Goal: Task Accomplishment & Management: Manage account settings

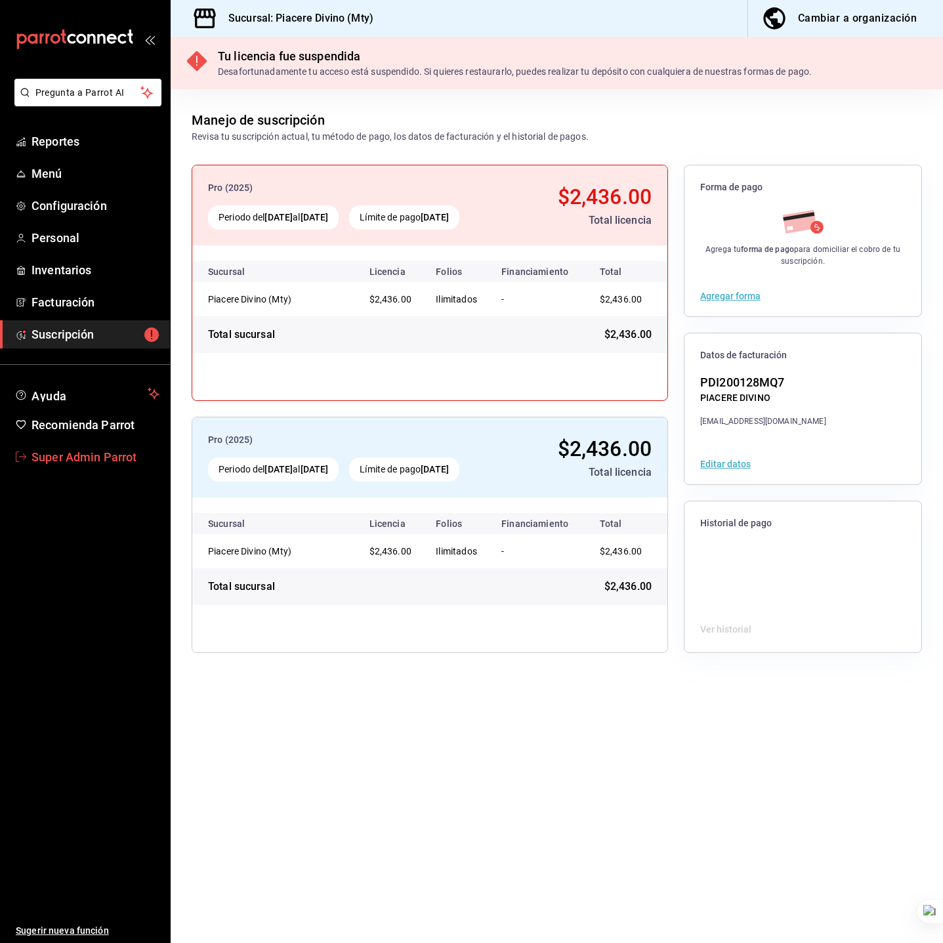
click at [110, 462] on span "Super Admin Parrot" at bounding box center [95, 457] width 128 height 18
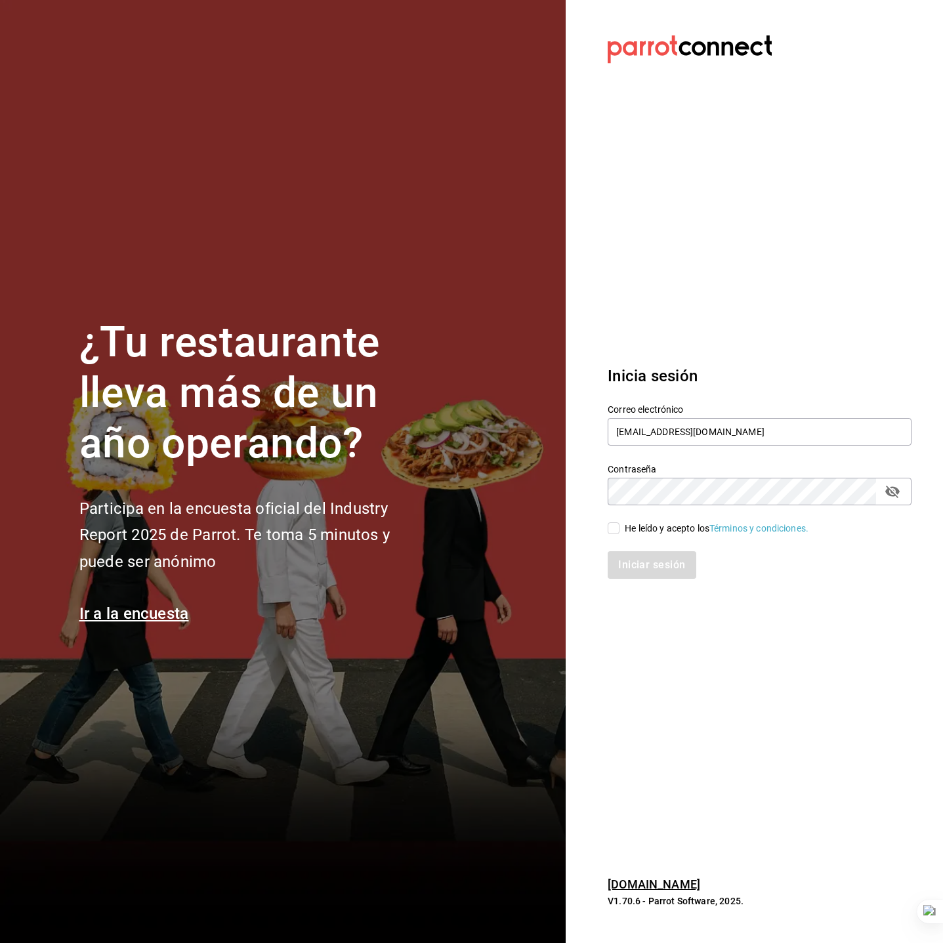
click at [793, 266] on section "Datos incorrectos. Verifica que tu Correo o Contraseña estén bien escritos. Ini…" at bounding box center [753, 471] width 377 height 943
click at [771, 435] on input "[EMAIL_ADDRESS][DOMAIN_NAME]" at bounding box center [759, 432] width 304 height 28
paste input "los3chiflados@guadalupe"
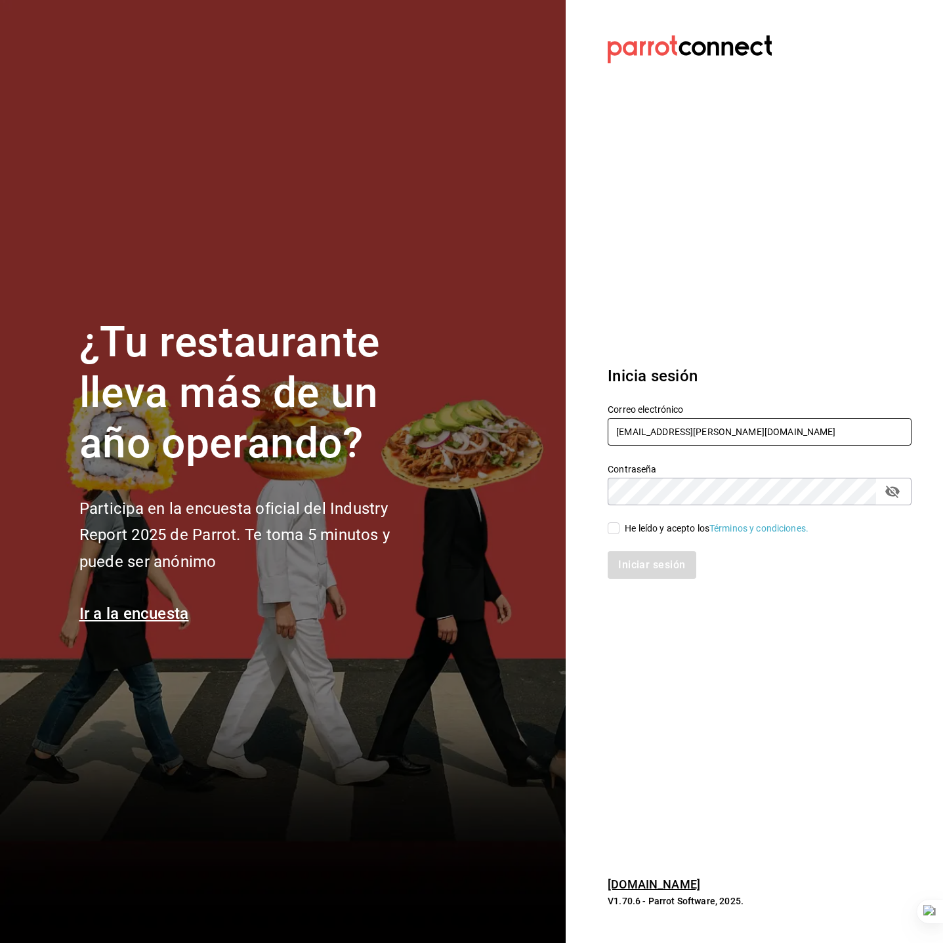
type input "los3chiflados@guadalupe.com"
click at [649, 528] on div "He leído y acepto los Términos y condiciones." at bounding box center [717, 529] width 184 height 14
click at [619, 528] on input "He leído y acepto los Términos y condiciones." at bounding box center [613, 528] width 12 height 12
checkbox input "true"
click at [652, 559] on button "Iniciar sesión" at bounding box center [651, 565] width 89 height 28
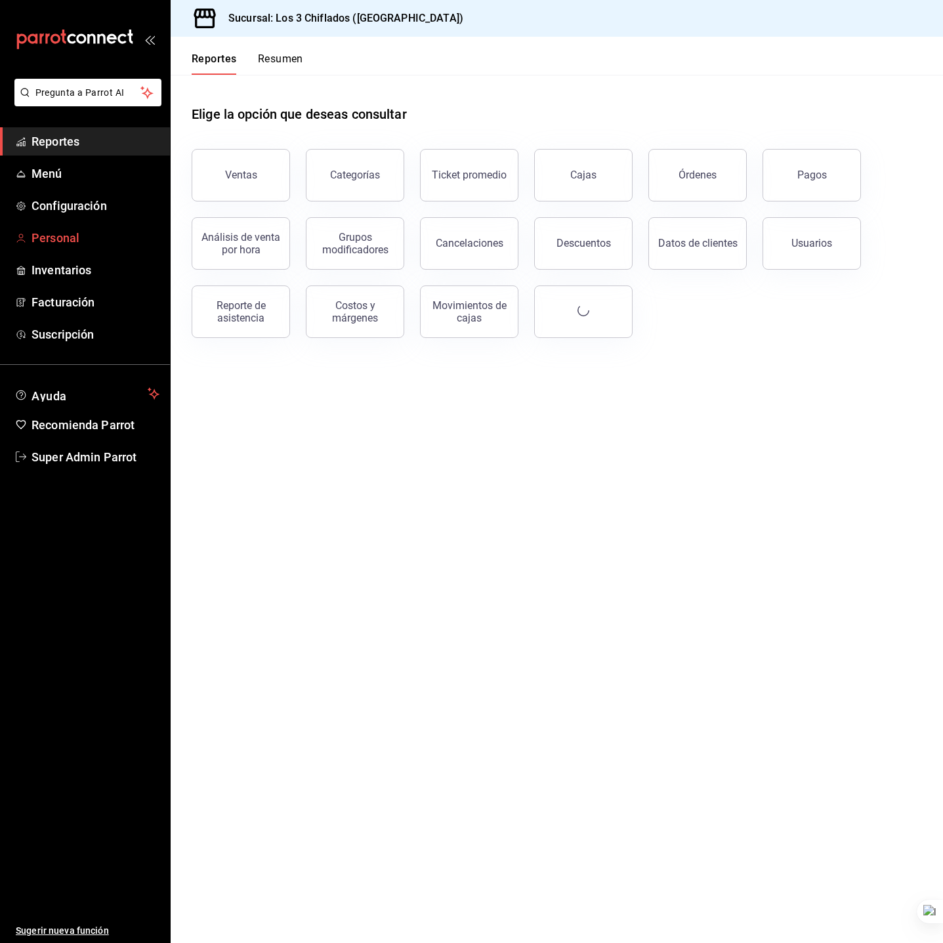
click at [67, 232] on span "Personal" at bounding box center [95, 238] width 128 height 18
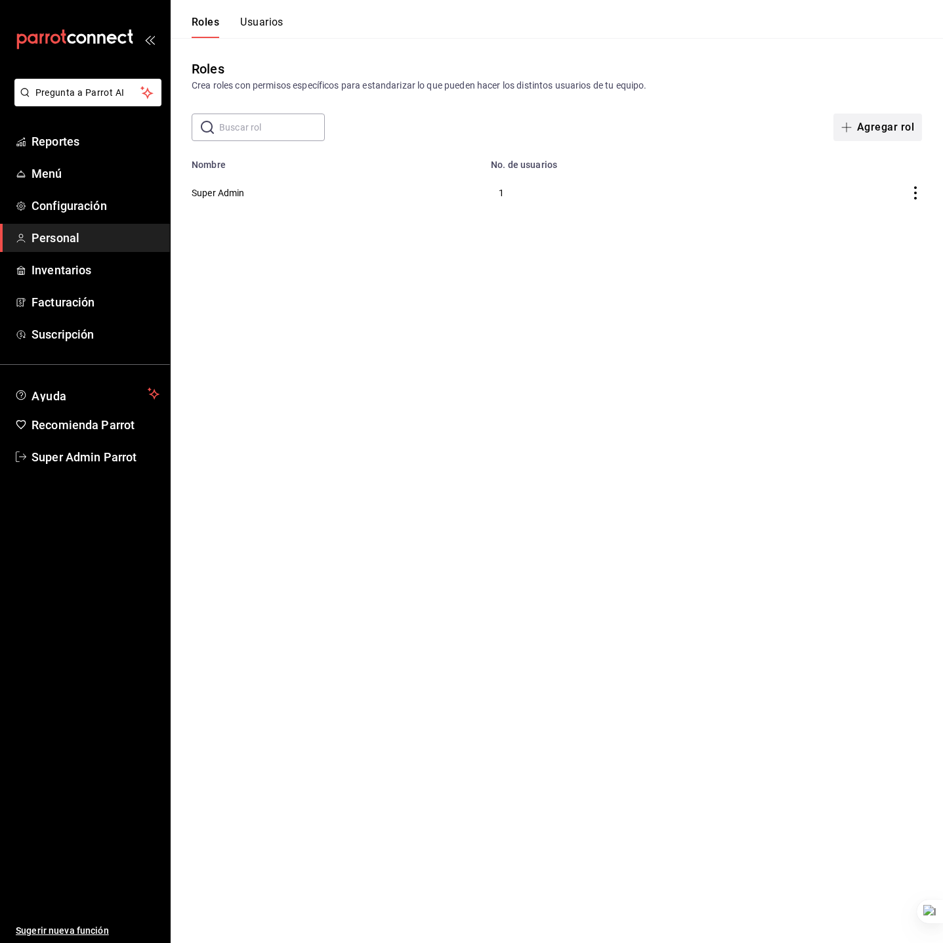
click at [903, 136] on button "Agregar rol" at bounding box center [877, 127] width 89 height 28
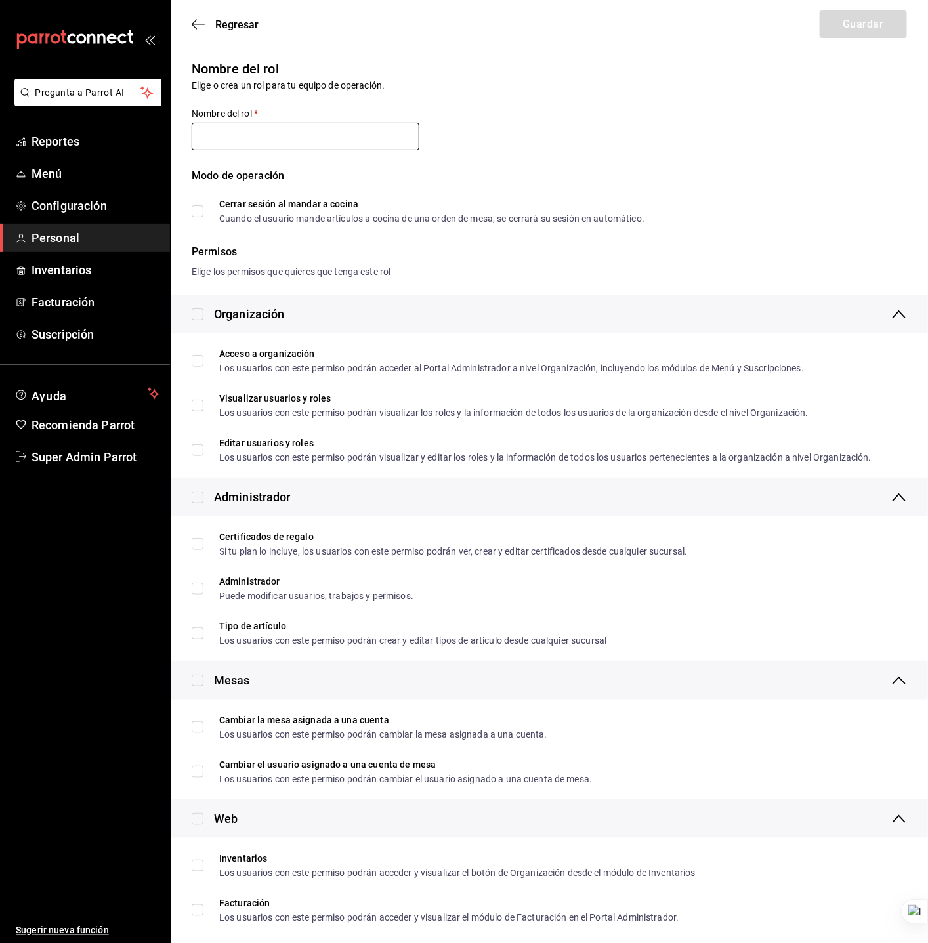
click at [323, 134] on input "text" at bounding box center [306, 137] width 228 height 28
type input "Dueño"
click at [201, 312] on input "checkbox" at bounding box center [198, 314] width 12 height 12
checkbox input "true"
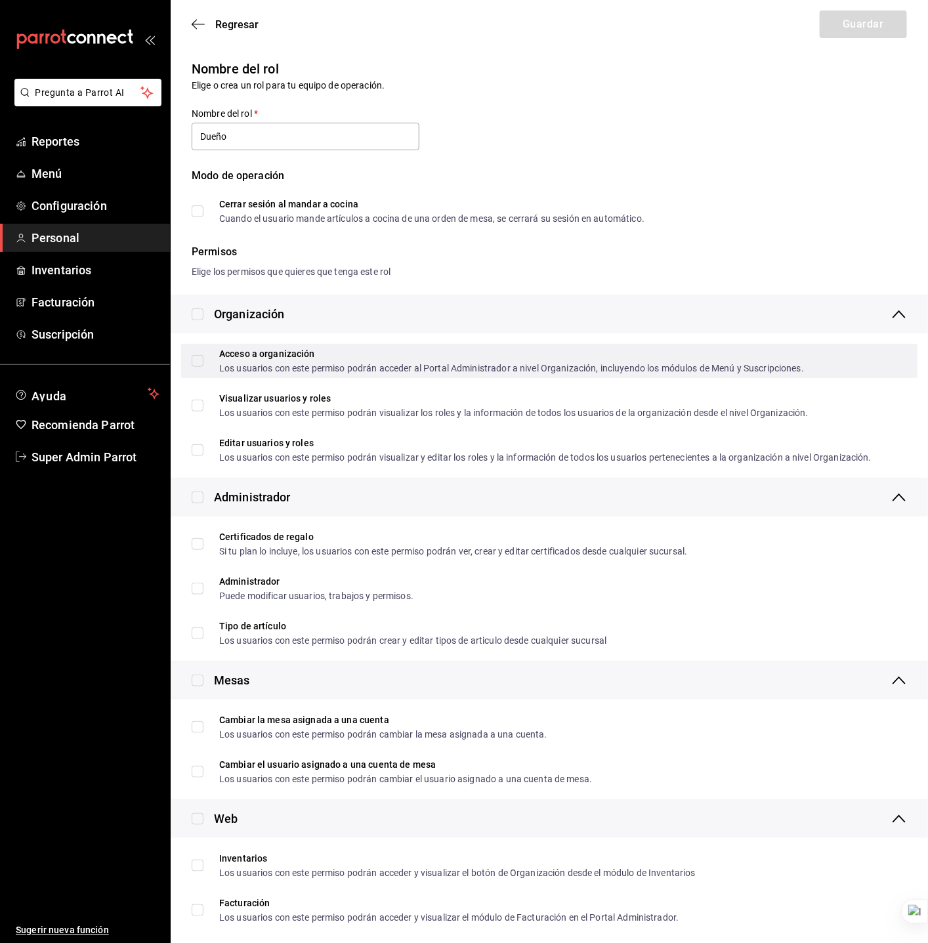
checkbox input "true"
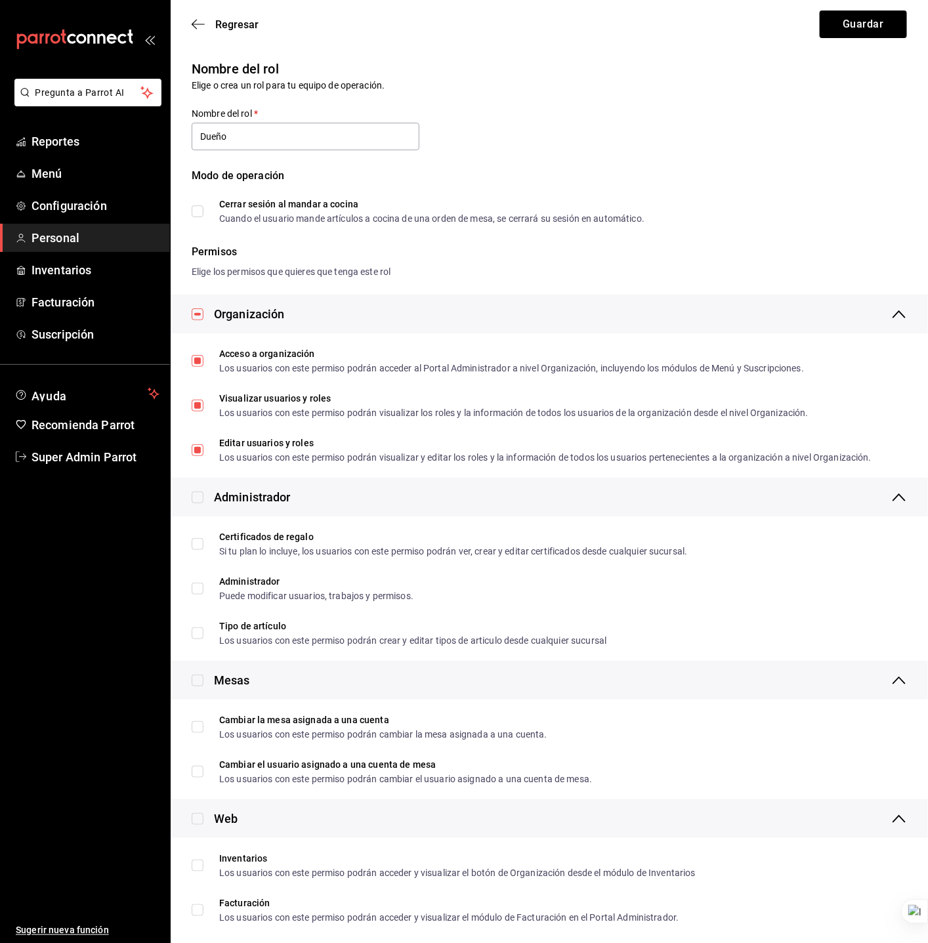
click at [199, 498] on input "checkbox" at bounding box center [198, 497] width 12 height 12
checkbox input "true"
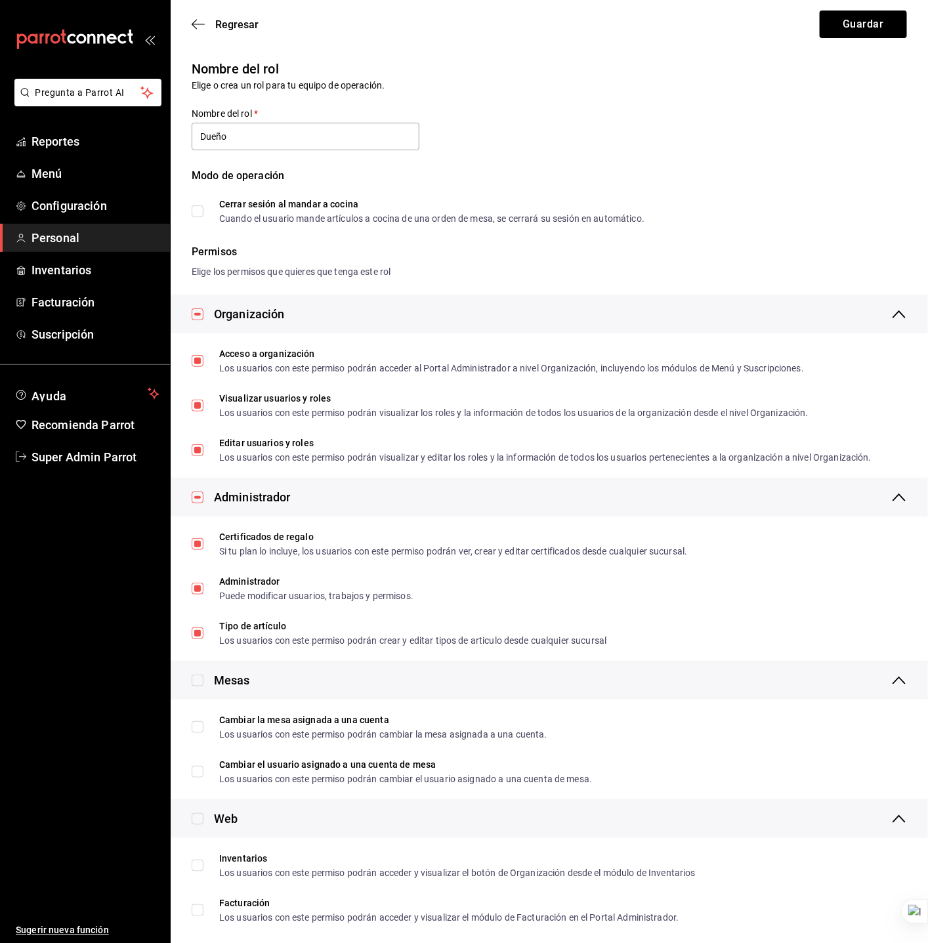
click at [199, 676] on input "checkbox" at bounding box center [198, 680] width 12 height 12
checkbox input "true"
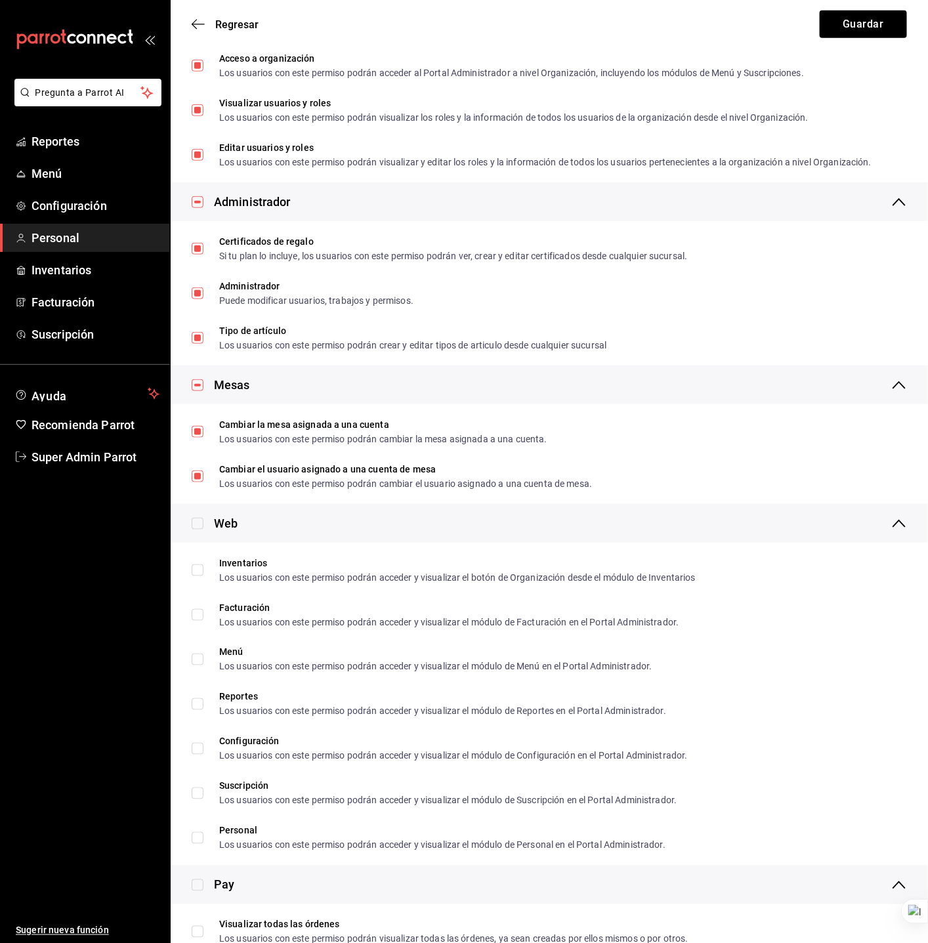
click at [194, 525] on input "checkbox" at bounding box center [198, 524] width 12 height 12
checkbox input "true"
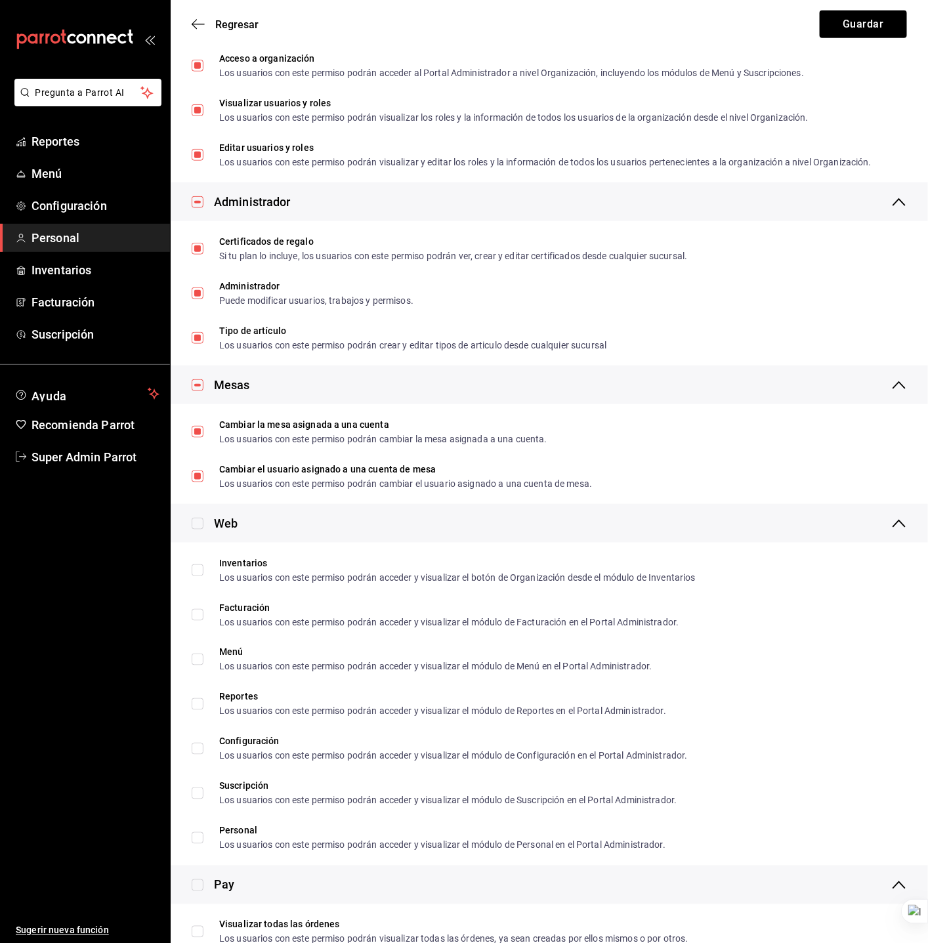
checkbox input "true"
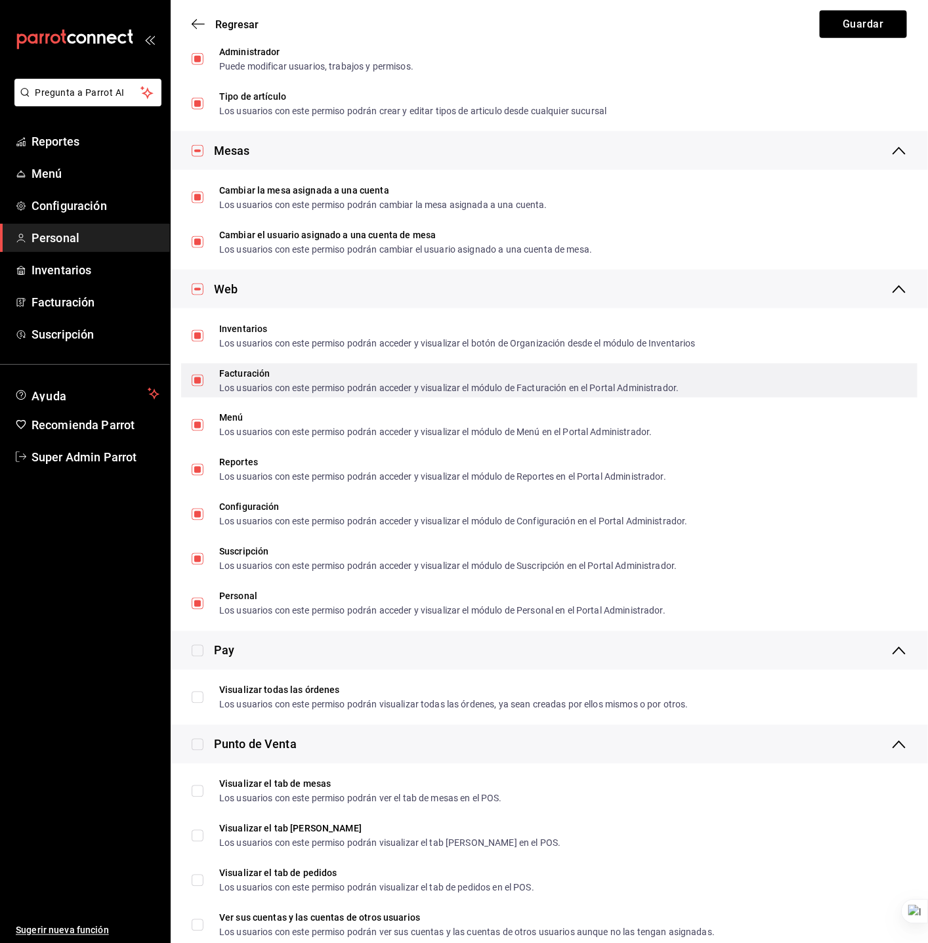
scroll to position [787, 0]
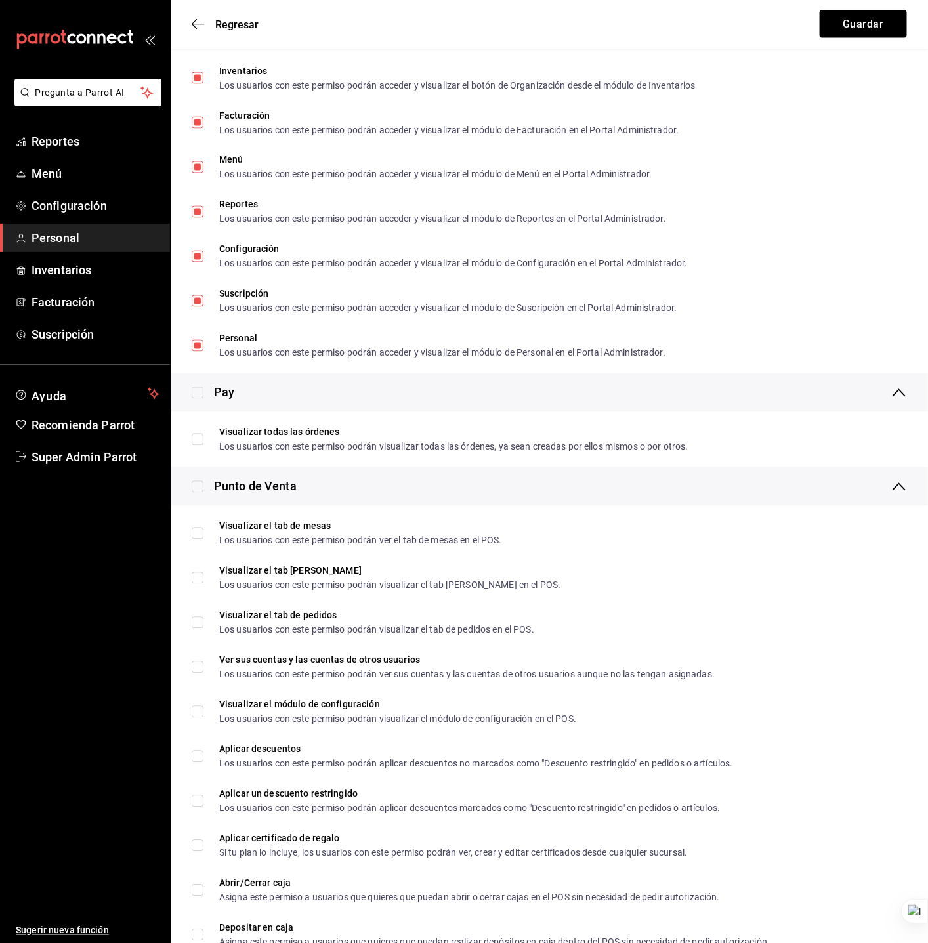
click at [199, 388] on input "checkbox" at bounding box center [198, 393] width 12 height 12
checkbox input "true"
click at [195, 486] on input "checkbox" at bounding box center [198, 487] width 12 height 12
checkbox input "true"
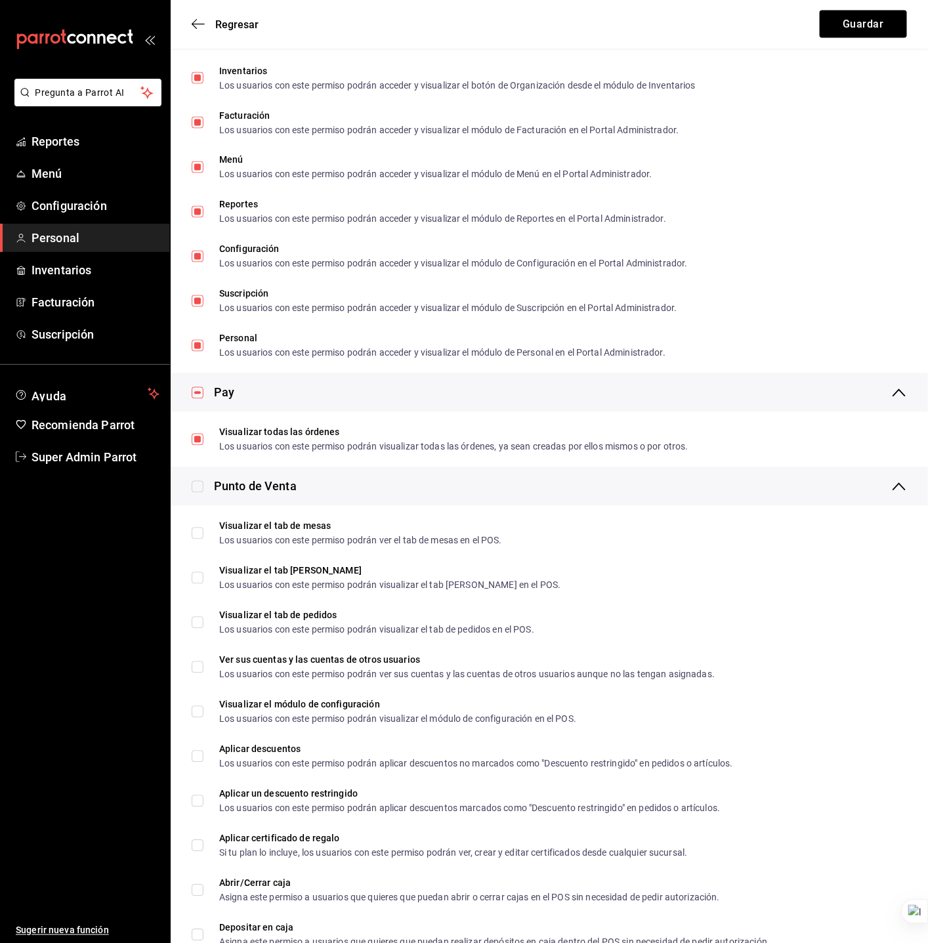
checkbox input "true"
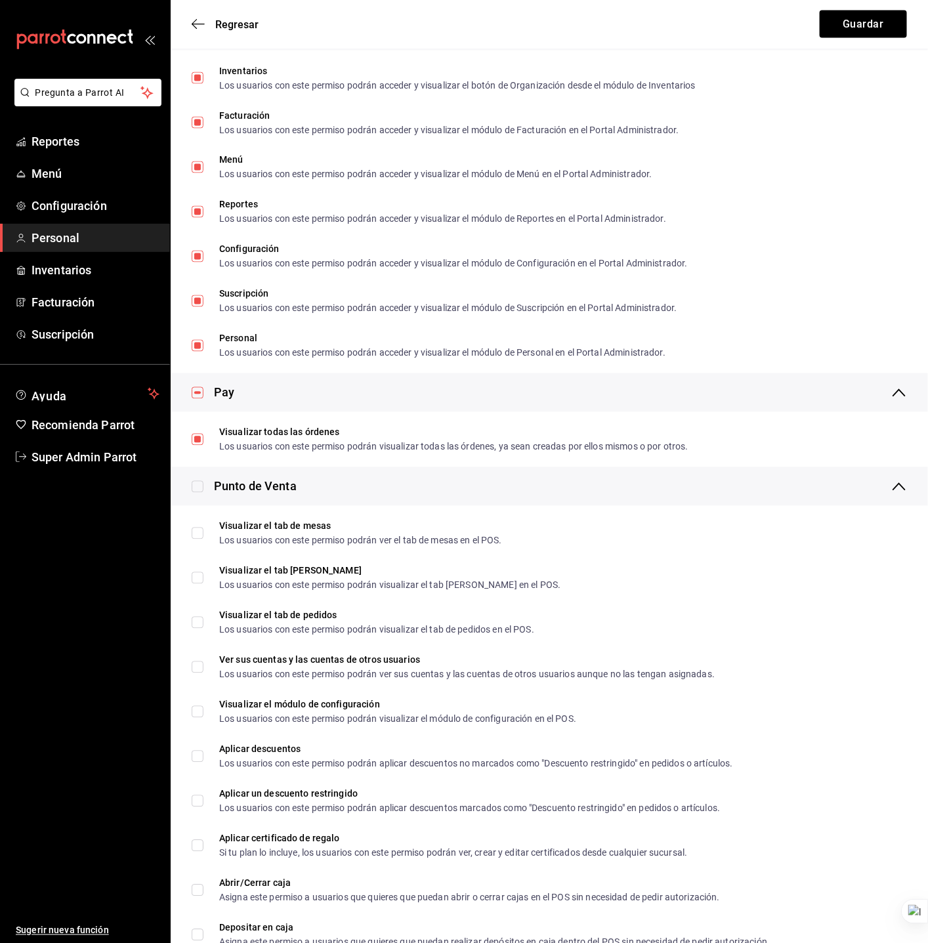
checkbox input "true"
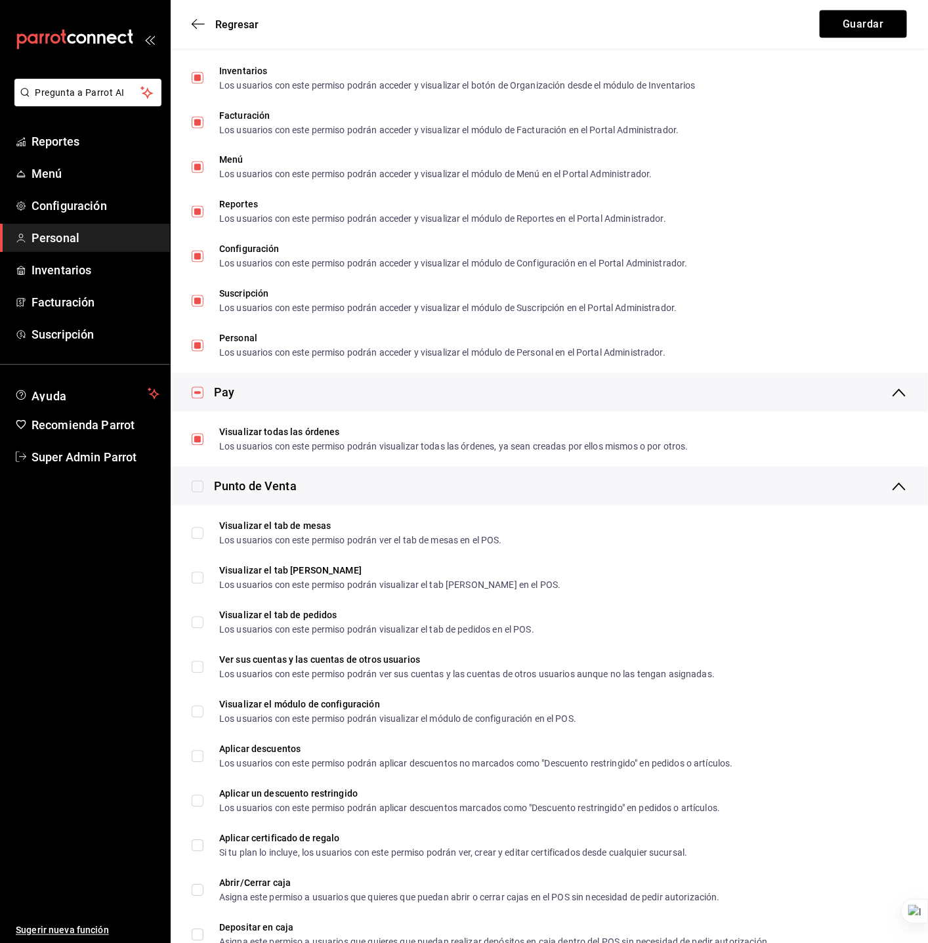
checkbox input "true"
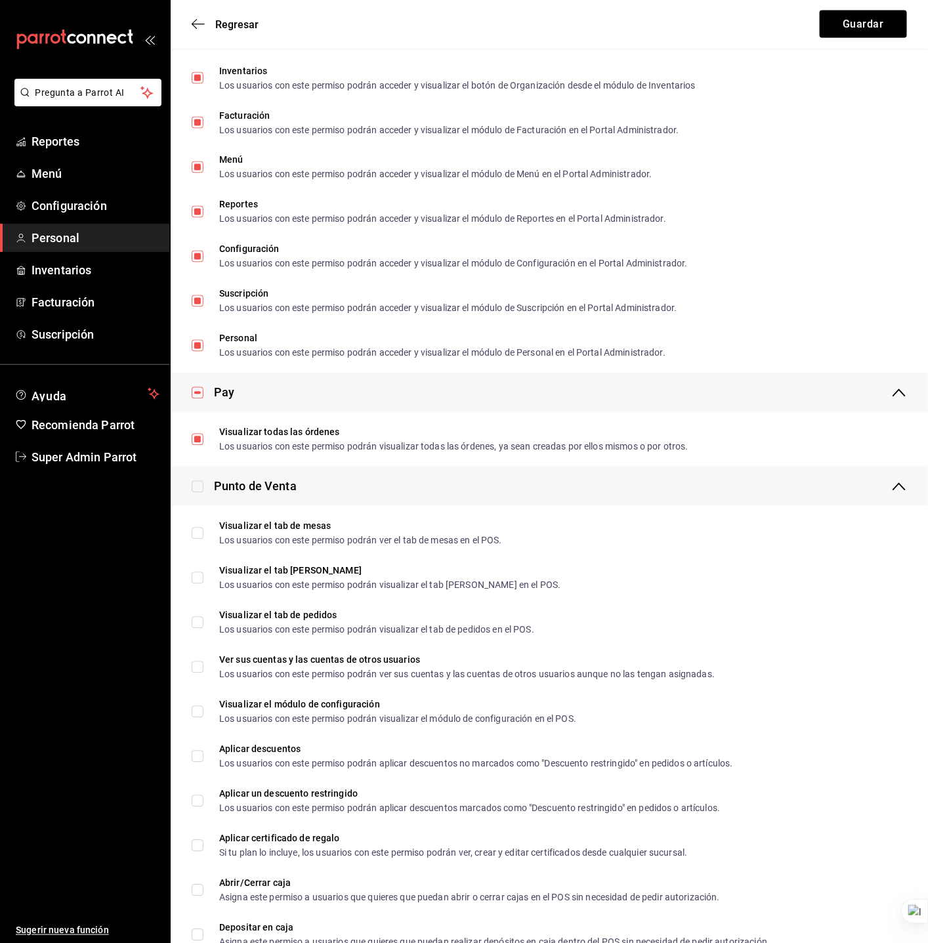
checkbox input "true"
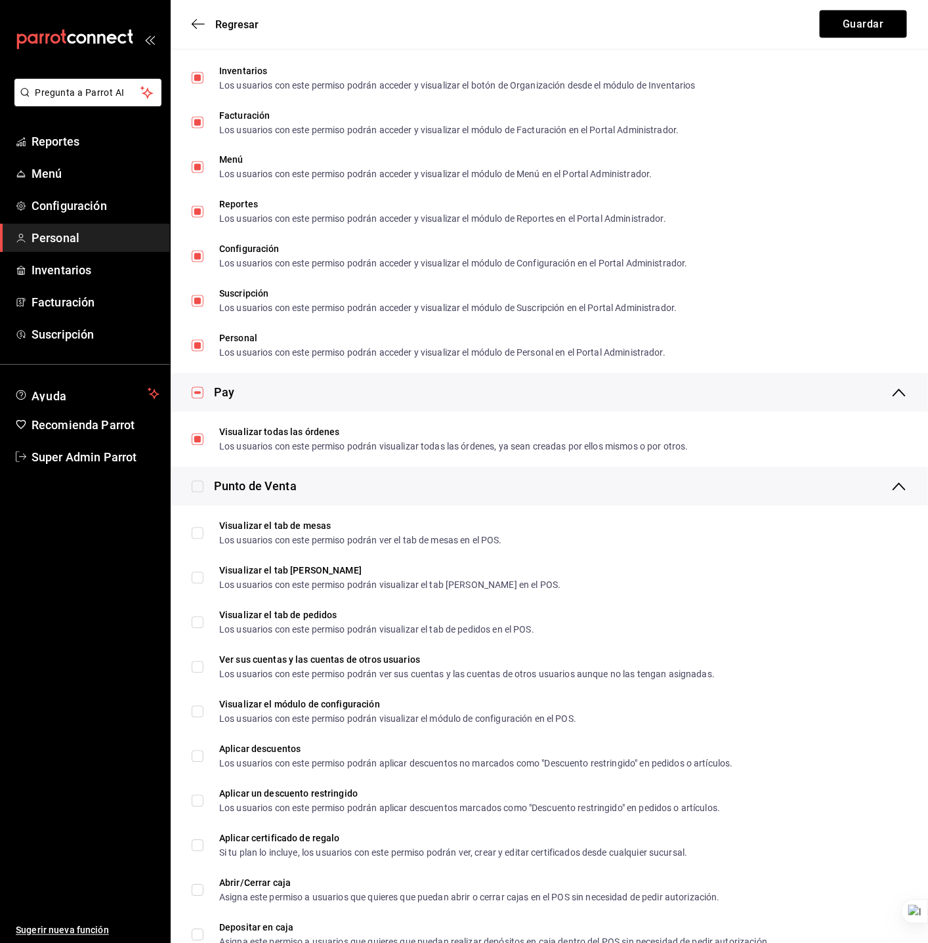
checkbox input "true"
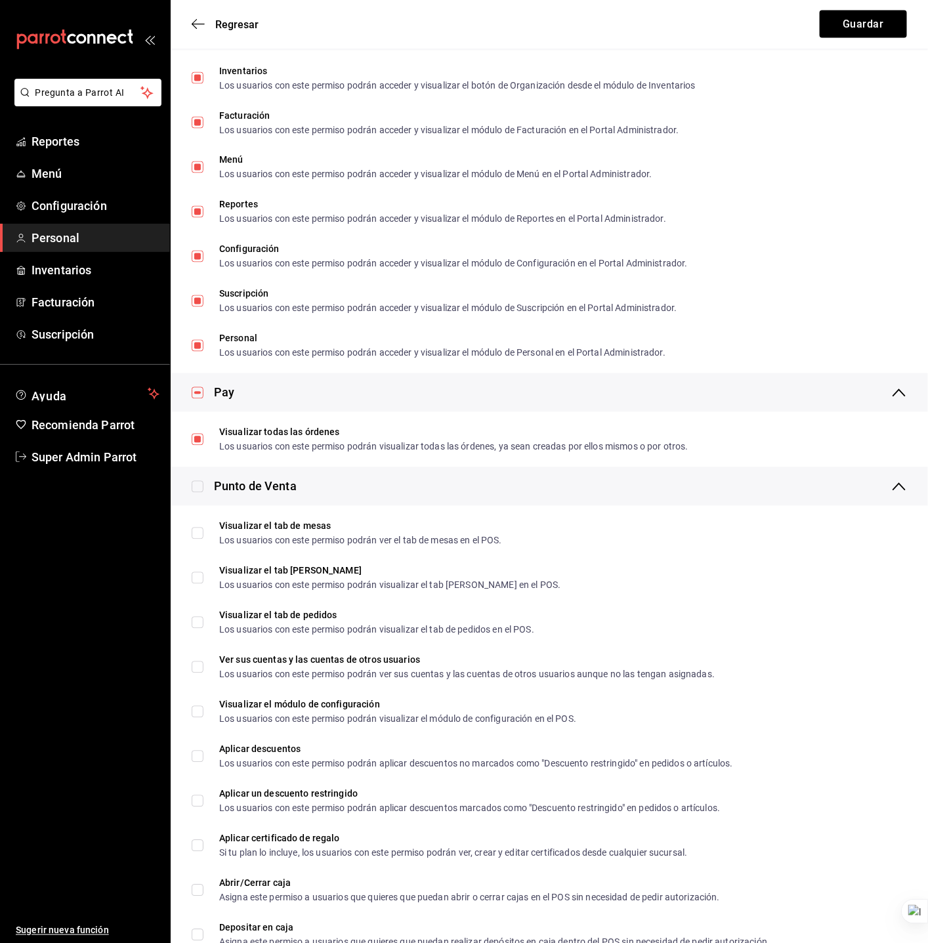
checkbox input "true"
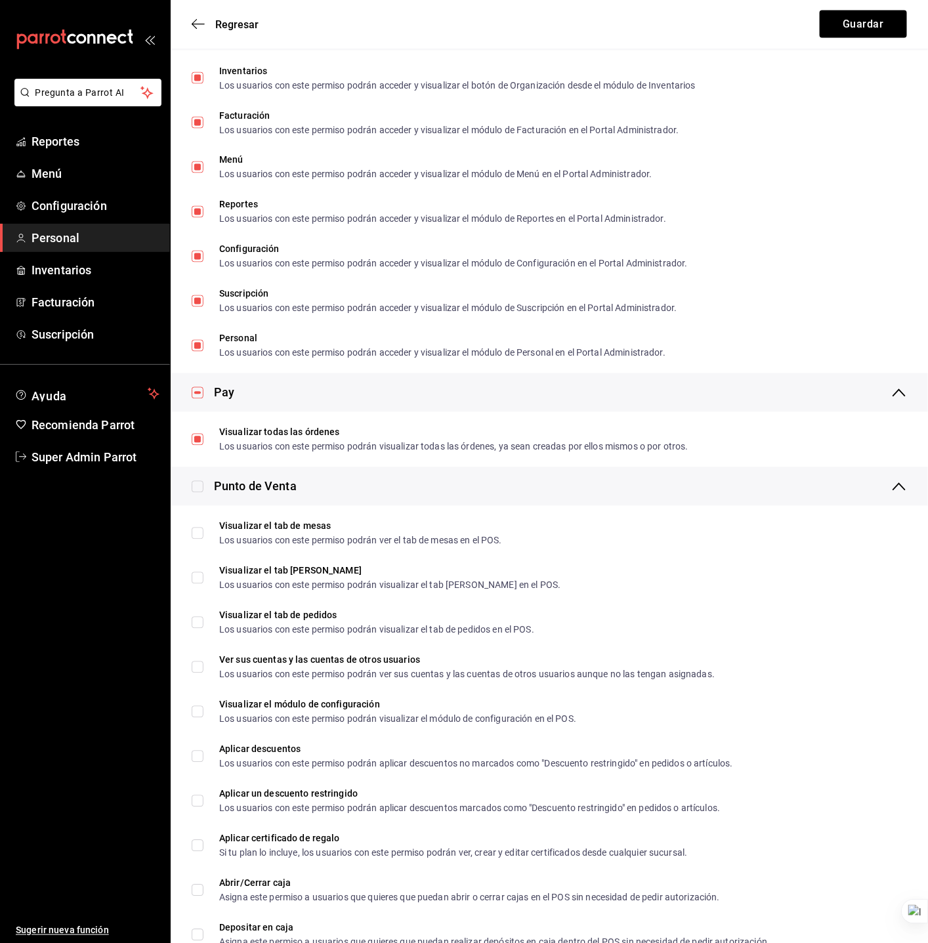
checkbox input "true"
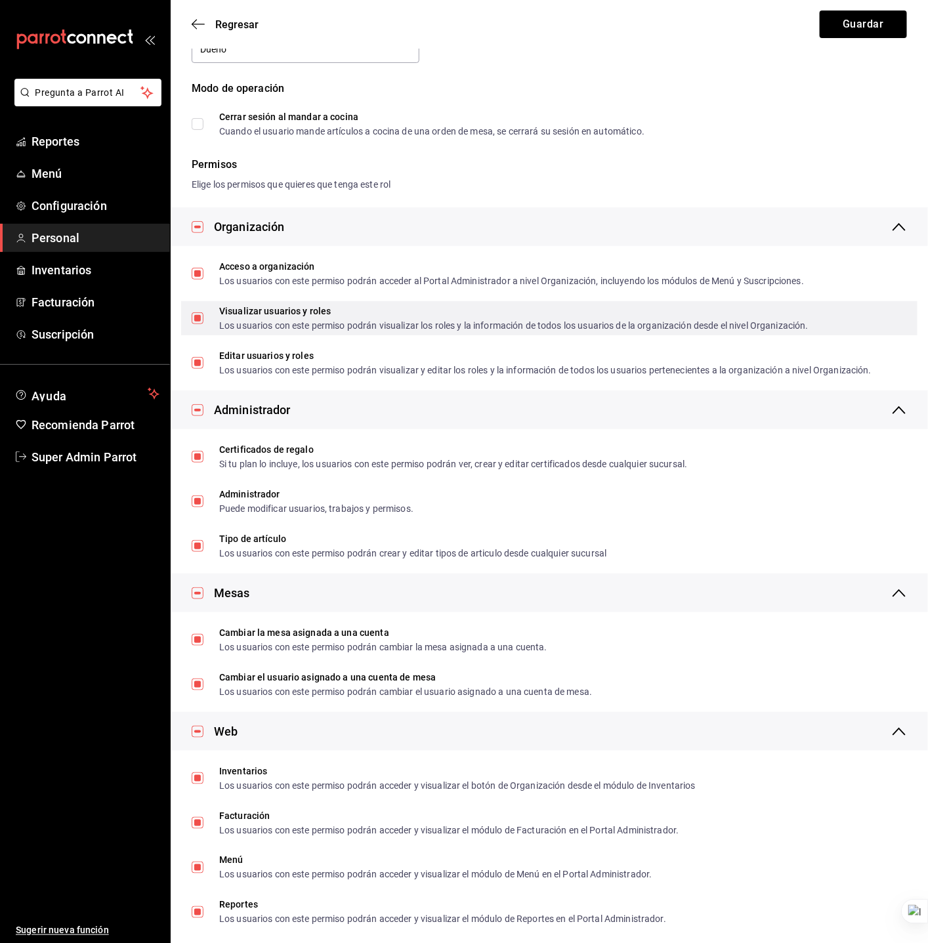
scroll to position [0, 0]
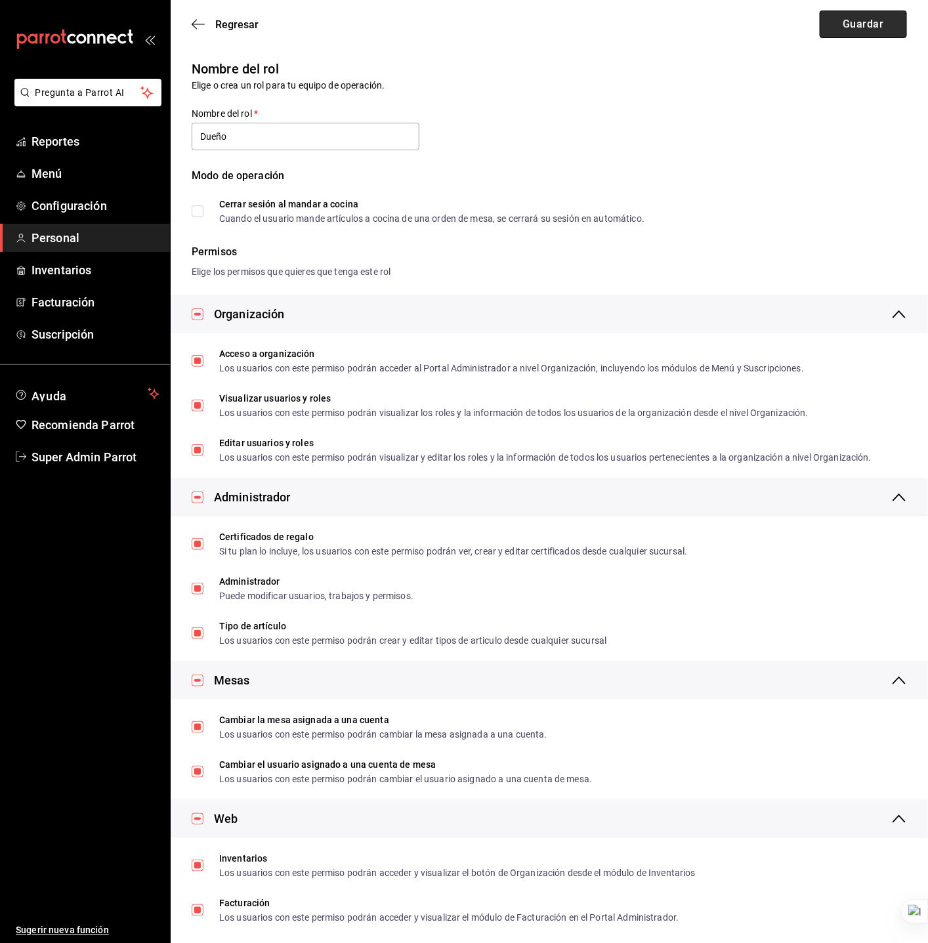
click at [856, 30] on button "Guardar" at bounding box center [862, 24] width 87 height 28
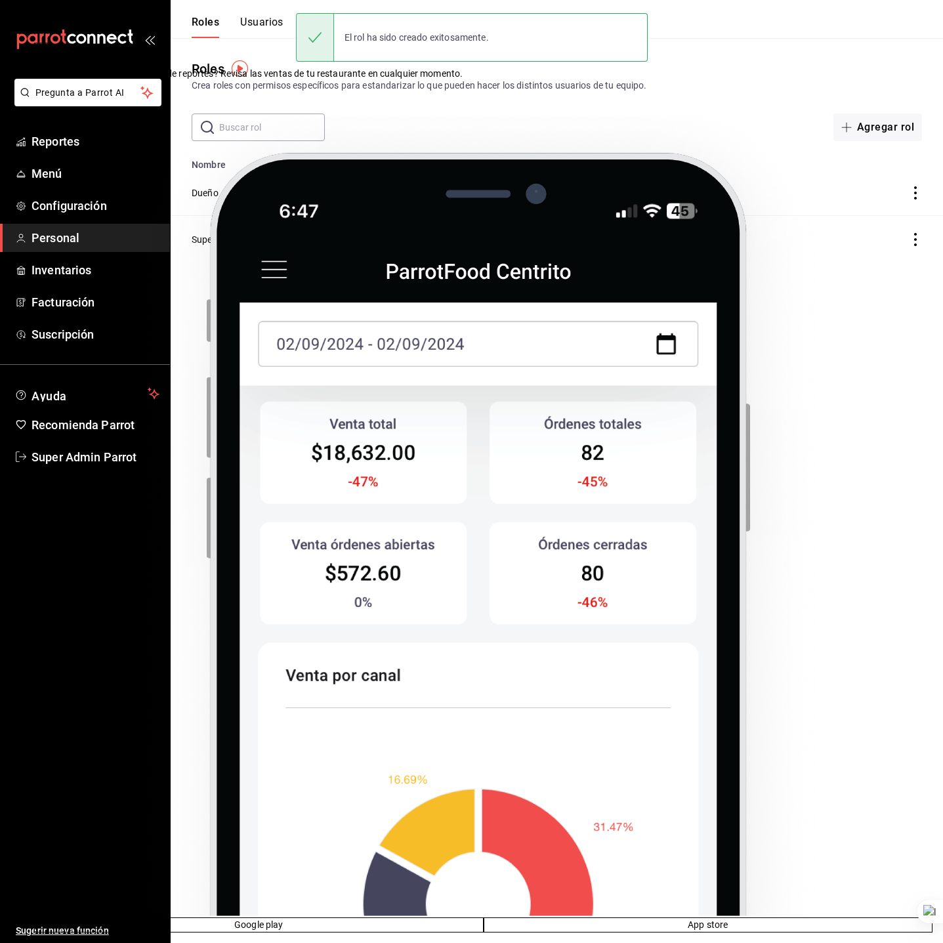
click at [264, 28] on button "Usuarios" at bounding box center [261, 27] width 43 height 22
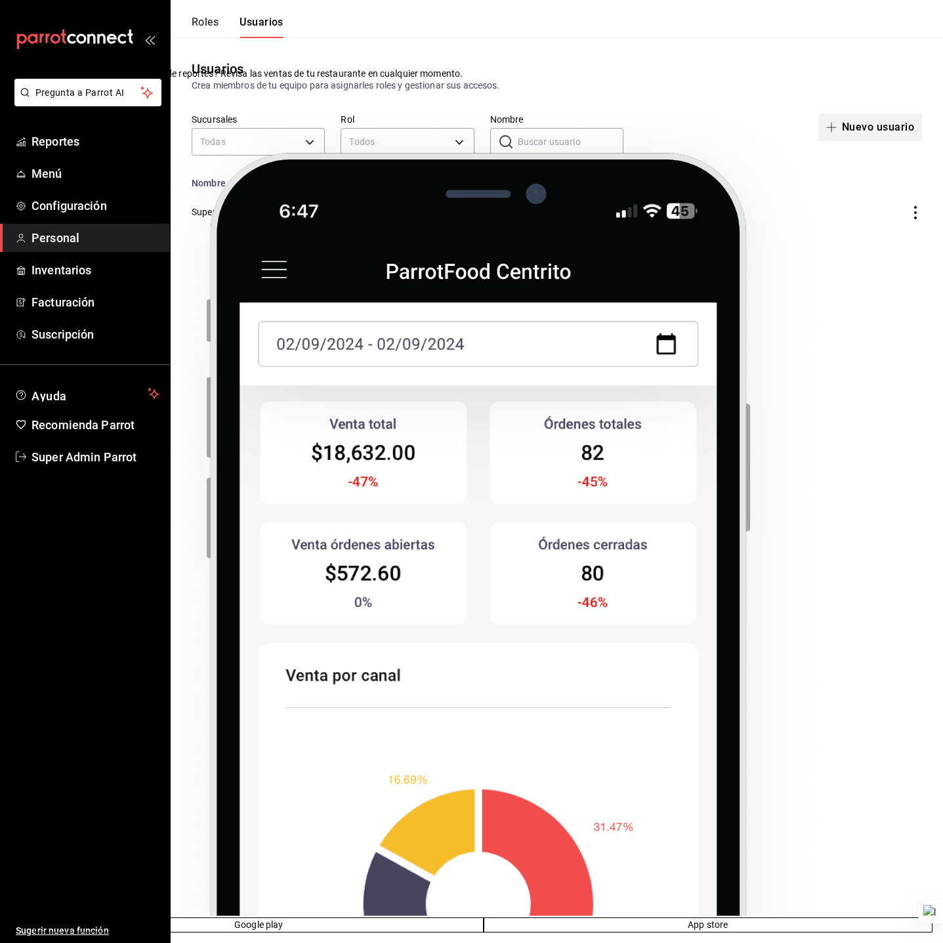
click at [831, 131] on icon "button" at bounding box center [831, 127] width 10 height 10
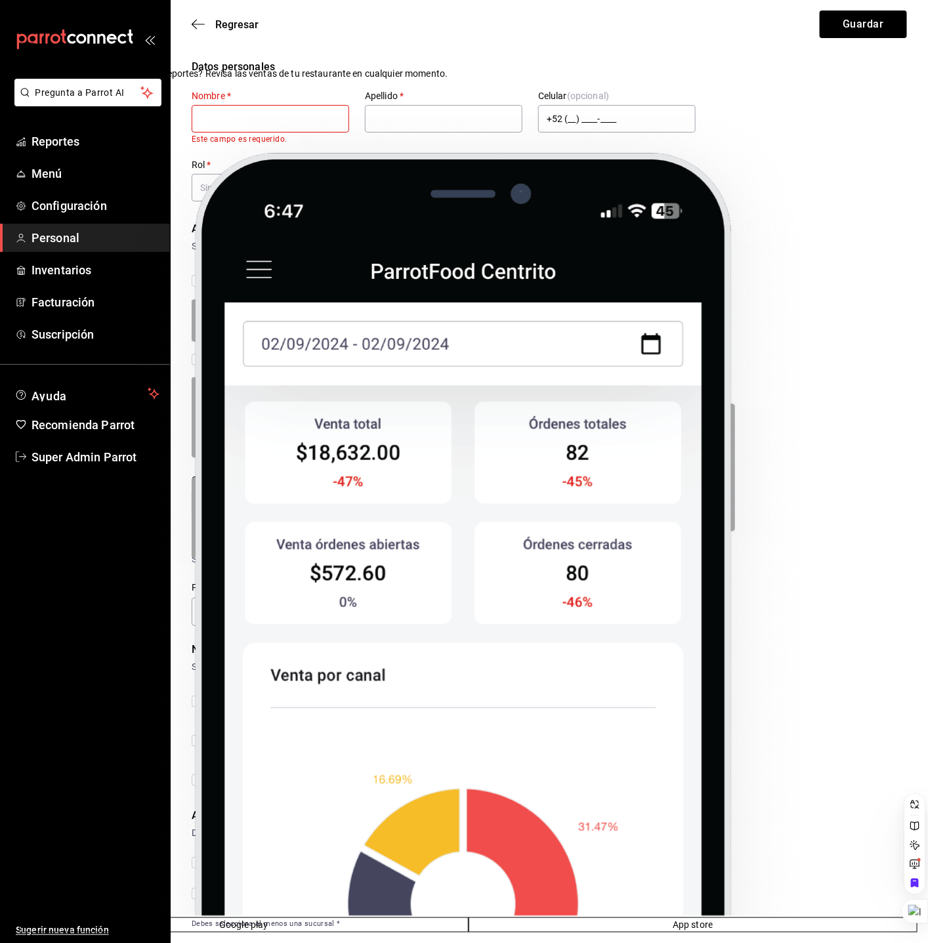
click at [315, 110] on input "text" at bounding box center [270, 119] width 157 height 28
paste input "ANTONIO OCHOA"
click at [274, 114] on input "ANTONIO OCHOA" at bounding box center [270, 119] width 157 height 28
type input "ANTONIO"
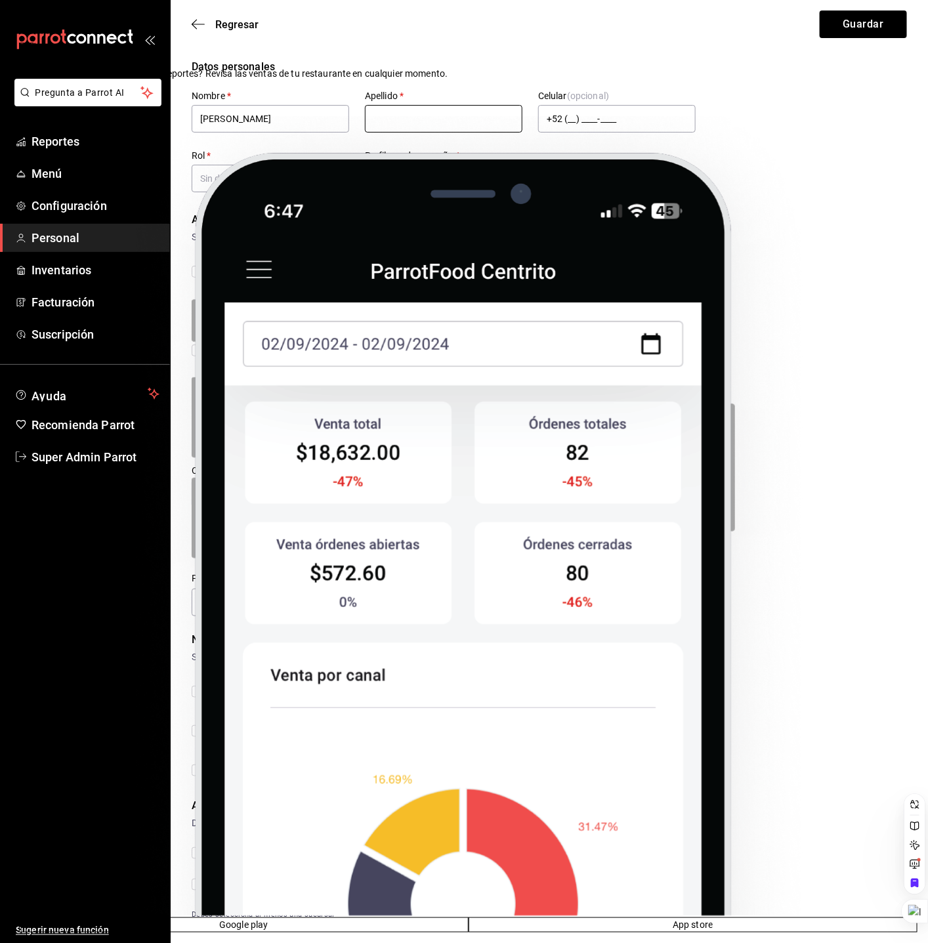
click at [434, 116] on input "text" at bounding box center [443, 119] width 157 height 28
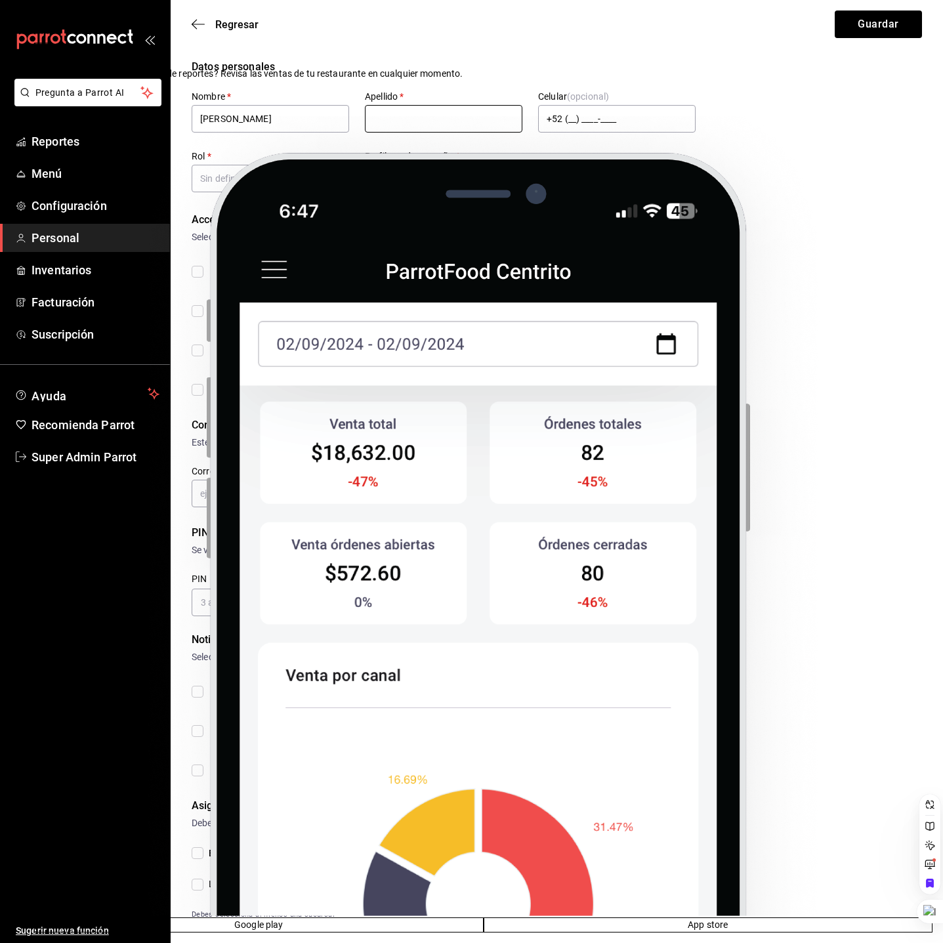
paste input "OCHOA"
type input "OCHOA"
click at [247, 113] on input "ANTONIO" at bounding box center [270, 119] width 157 height 28
type input "Antonio"
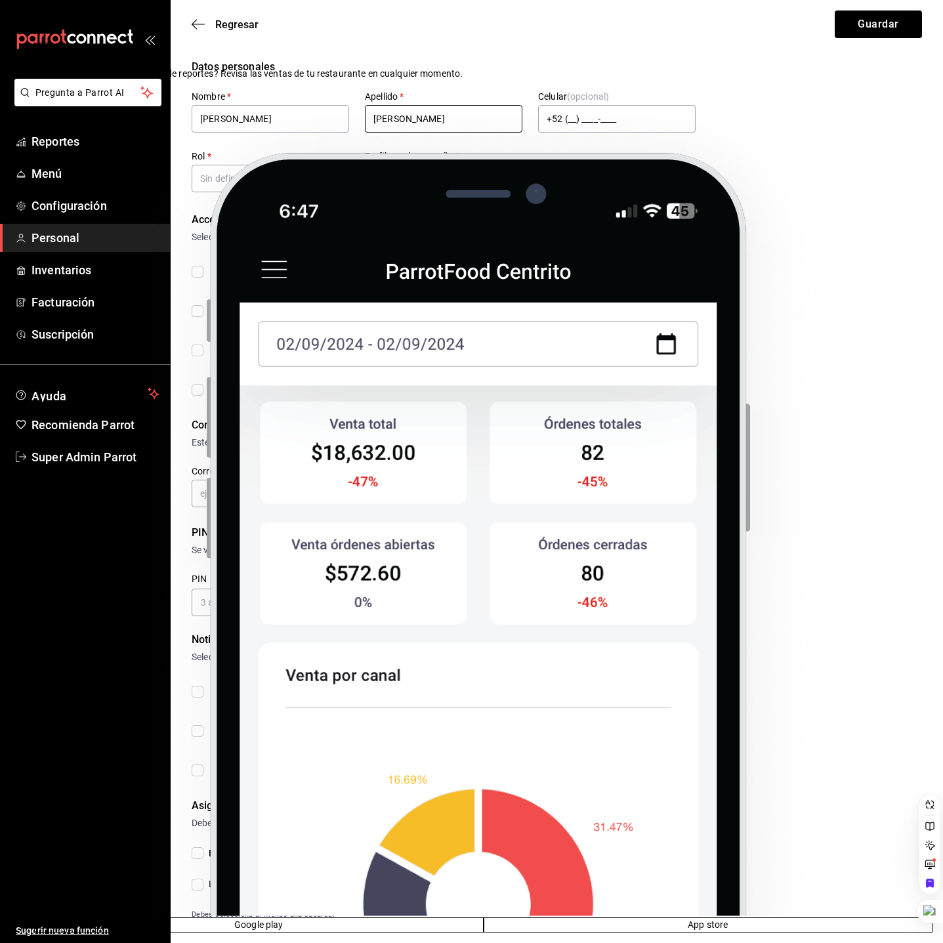
click at [415, 111] on input "OCHOA" at bounding box center [443, 119] width 157 height 28
type input "Ochoa"
click at [299, 183] on body "Pregunta a Parrot AI Reportes Menú Configuración Personal Inventarios Facturaci…" at bounding box center [471, 478] width 943 height 957
click at [293, 238] on li "Super Admin" at bounding box center [270, 241] width 156 height 22
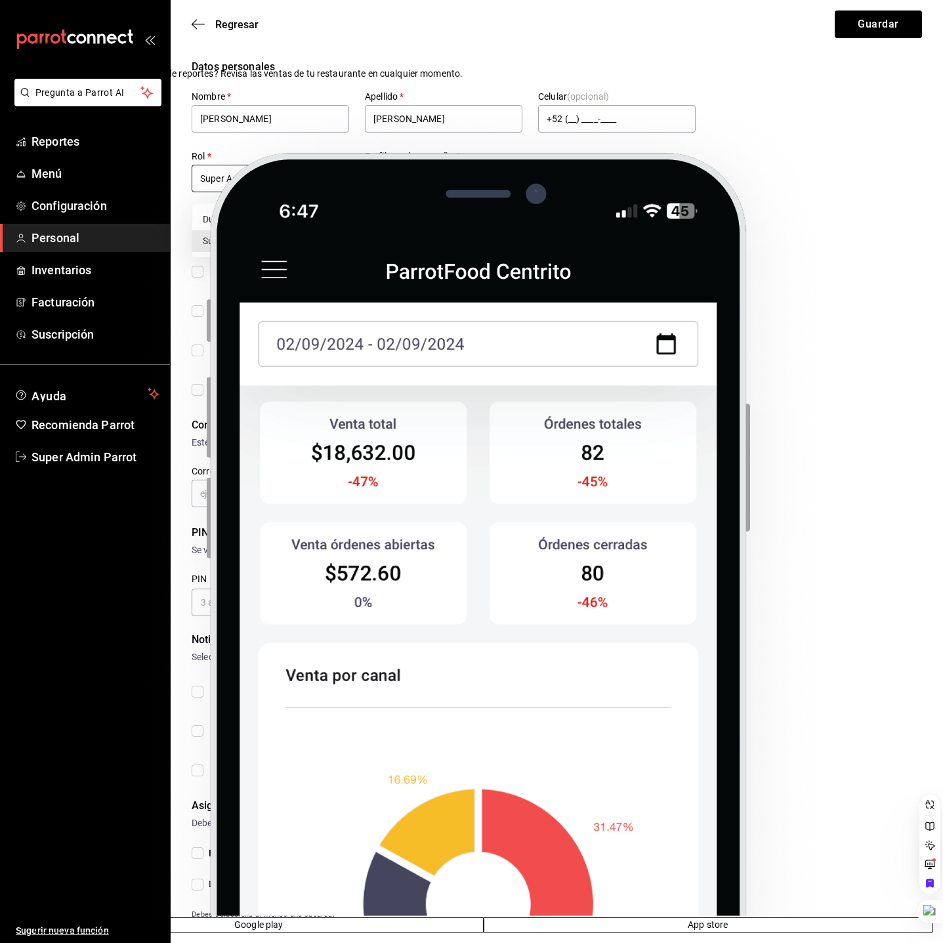
click at [300, 192] on body "Pregunta a Parrot AI Reportes Menú Configuración Personal Inventarios Facturaci…" at bounding box center [471, 478] width 943 height 957
click at [278, 222] on li "Dueño" at bounding box center [270, 220] width 156 height 22
type input "a2c20d9d-20e8-4165-b3f3-8e1ecfc53ef4"
click at [411, 176] on body "Pregunta a Parrot AI Reportes Menú Configuración Personal Inventarios Facturaci…" at bounding box center [471, 478] width 943 height 957
click at [457, 346] on li "Dueño" at bounding box center [443, 349] width 156 height 22
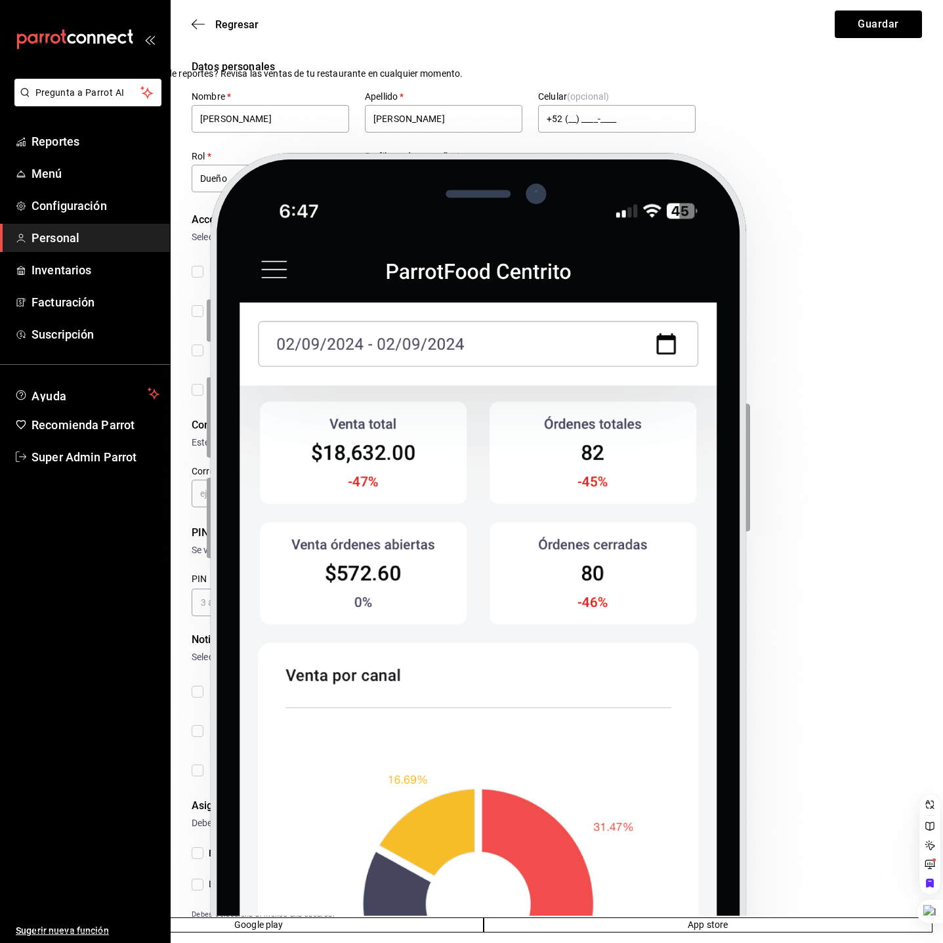
type input "OWNER"
click at [697, 241] on div "Selecciona a que plataformas tendrá acceso este usuario." at bounding box center [557, 237] width 730 height 14
click at [199, 272] on input "Administrador Web Posibilidad de iniciar sesión en la oficina administrativa de…" at bounding box center [198, 272] width 12 height 12
checkbox input "true"
click at [203, 315] on input "Acceso al Punto de venta Posibilidad de autenticarse en el POS mediante PIN." at bounding box center [198, 311] width 12 height 12
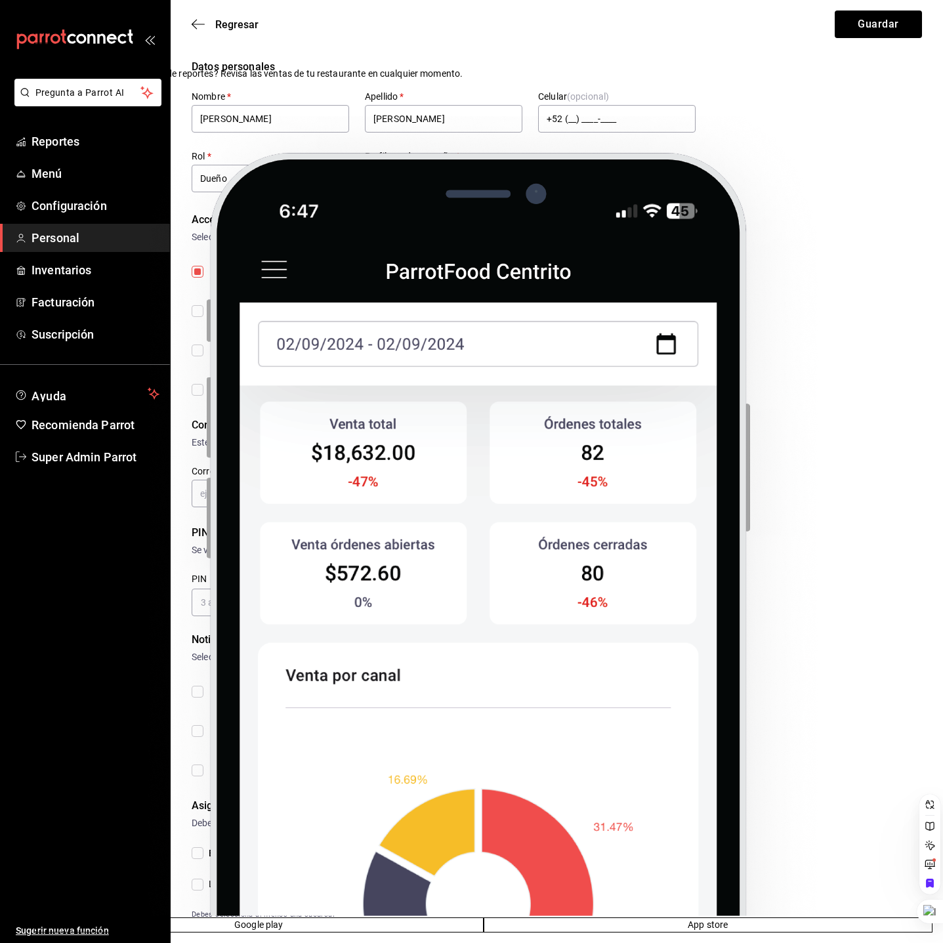
checkbox input "true"
click at [201, 349] on input "Iniciar sesión en terminal (correo electrónico o QR) Los usuarios podrán inicia…" at bounding box center [198, 350] width 12 height 12
checkbox input "true"
click at [199, 398] on label "Acceso uso de terminal Los usuarios podrán acceder y utilizar la terminal para …" at bounding box center [409, 390] width 434 height 24
click at [199, 396] on input "Acceso uso de terminal Los usuarios podrán acceder y utilizar la terminal para …" at bounding box center [198, 390] width 12 height 12
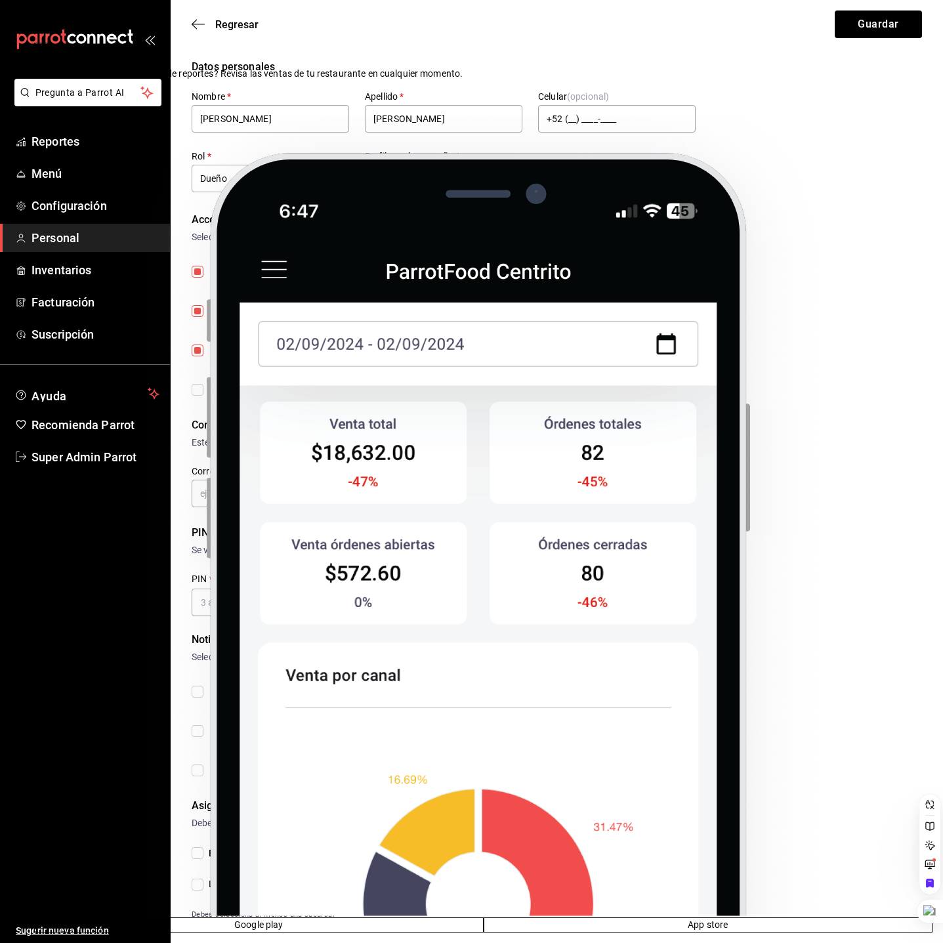
checkbox input "true"
click at [290, 495] on input "text" at bounding box center [270, 494] width 157 height 28
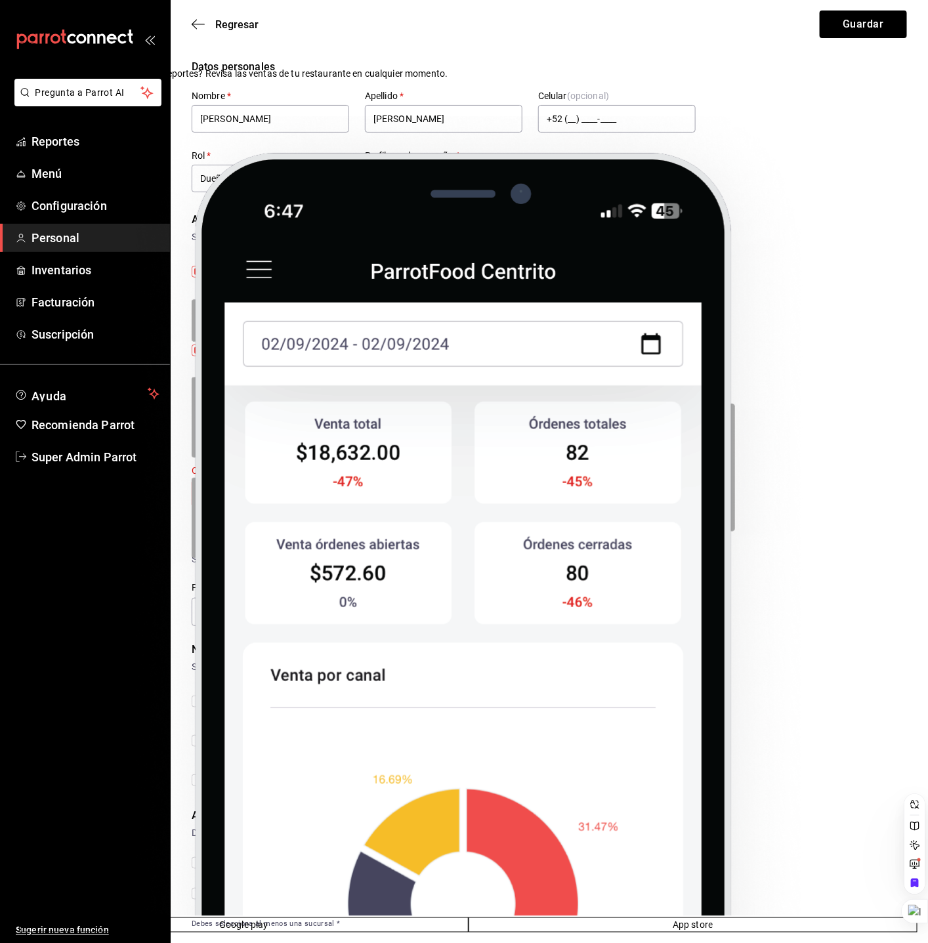
click at [297, 491] on input "text" at bounding box center [270, 494] width 157 height 28
paste input "antonio_referee@icloud.com"
type input "antonio_referee@icloud.com"
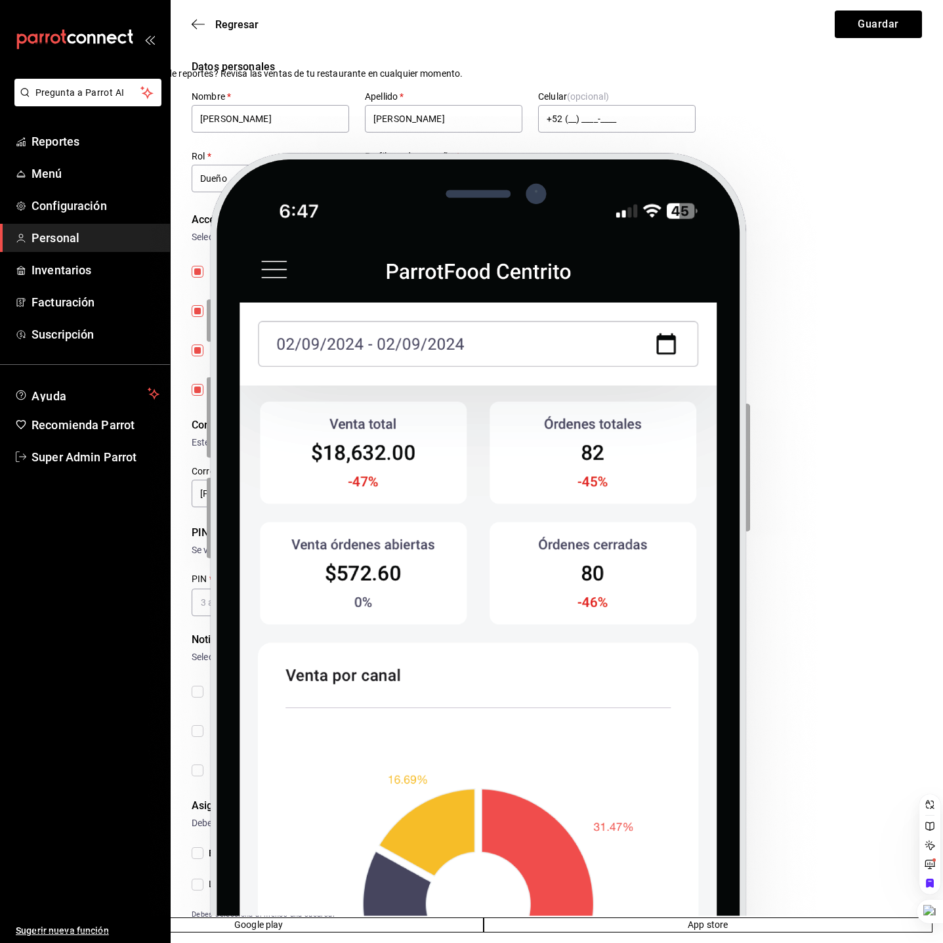
click at [426, 432] on div "Correo electrónico y contraseña" at bounding box center [557, 425] width 730 height 16
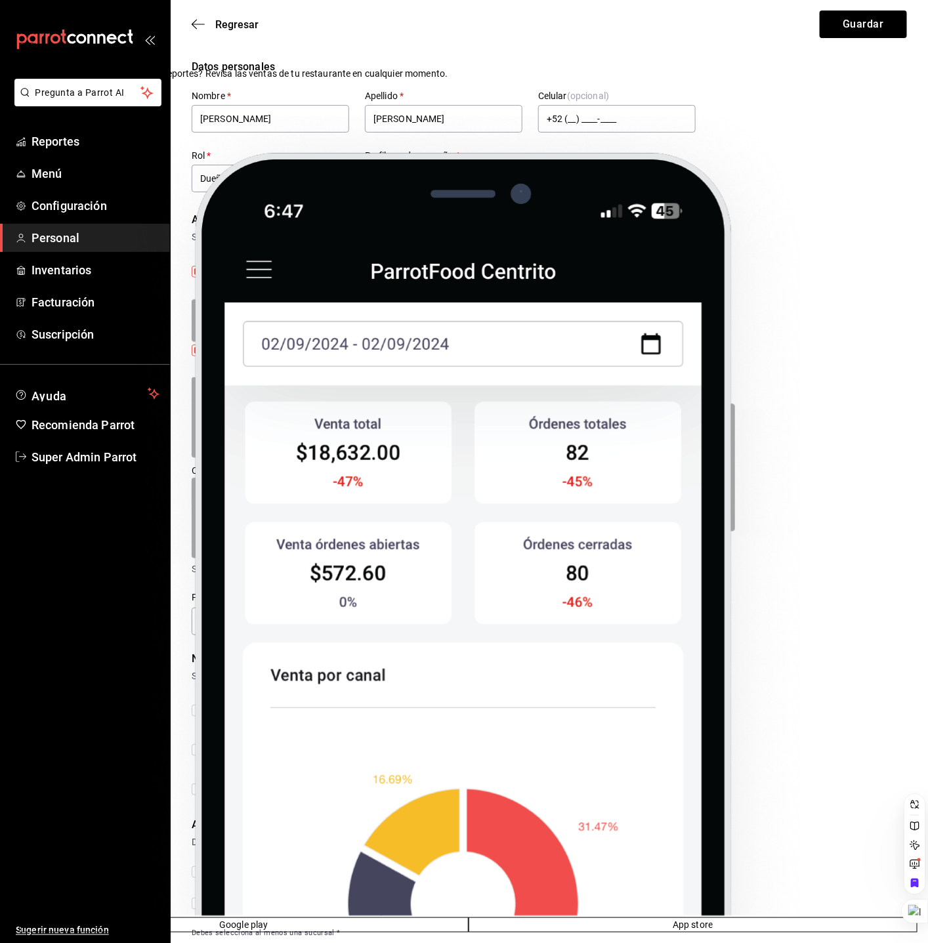
click at [499, 487] on icon "passwordField" at bounding box center [507, 493] width 16 height 16
click at [427, 424] on div "Correo electrónico y contraseña" at bounding box center [549, 425] width 715 height 16
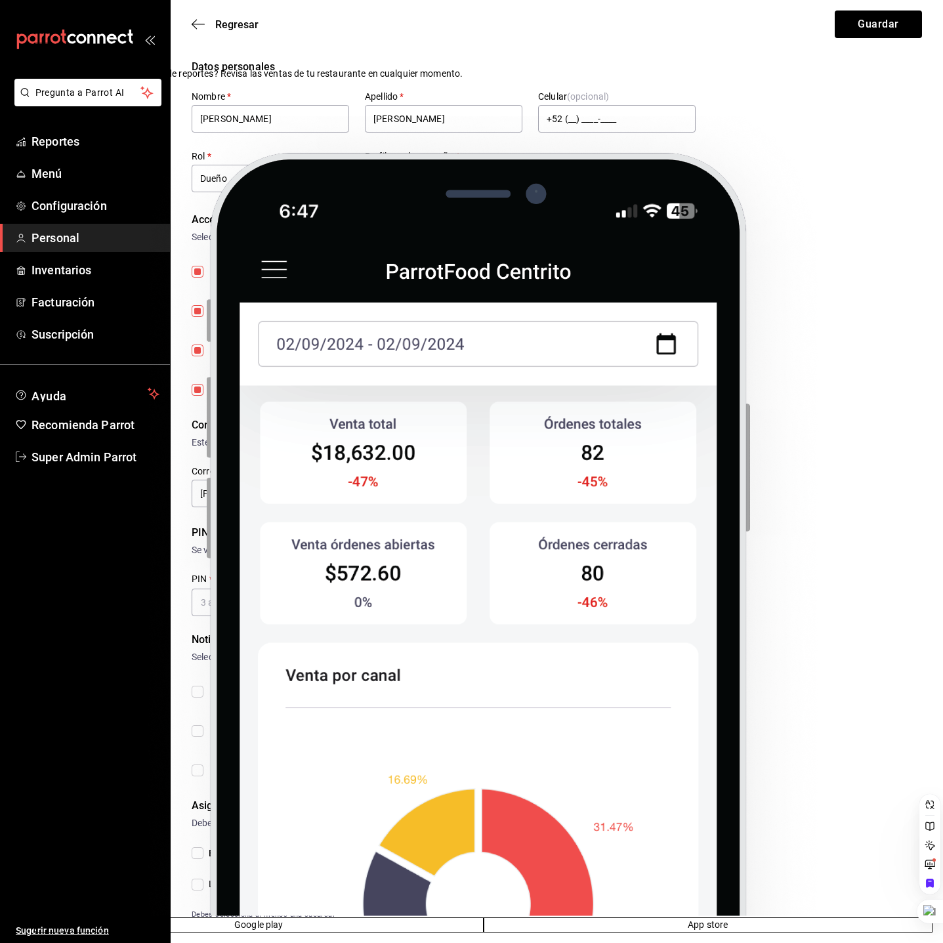
click at [625, 421] on div "Correo electrónico y contraseña" at bounding box center [557, 425] width 730 height 16
click at [674, 486] on icon "passwordField" at bounding box center [680, 493] width 16 height 16
click at [246, 603] on input "PIN   *" at bounding box center [236, 602] width 89 height 28
paste input "123456"
type input "123456"
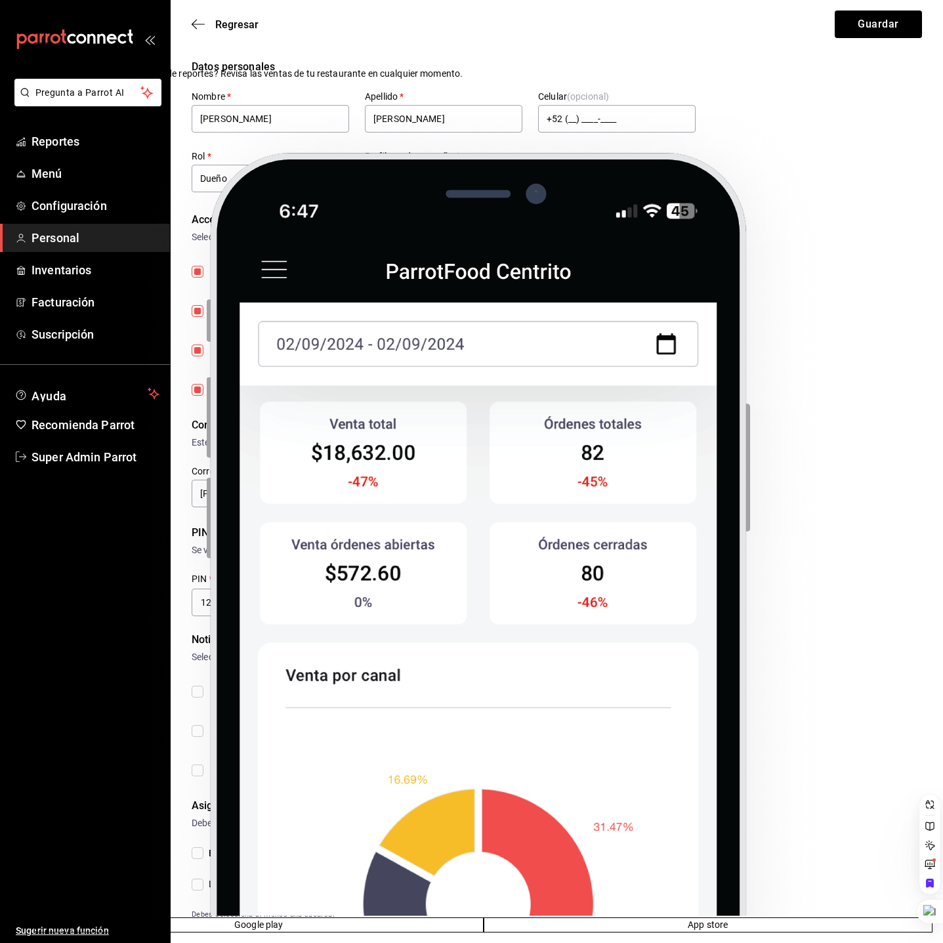
click at [327, 569] on div "PIN Se volverá obligatorio al tener el acceso activado de 'Punto de venta' y/o …" at bounding box center [557, 570] width 730 height 91
click at [199, 695] on input "Corte de Caja Permitir recibir notificaciones sobre el cierre de sesión de caja." at bounding box center [198, 692] width 12 height 12
checkbox input "true"
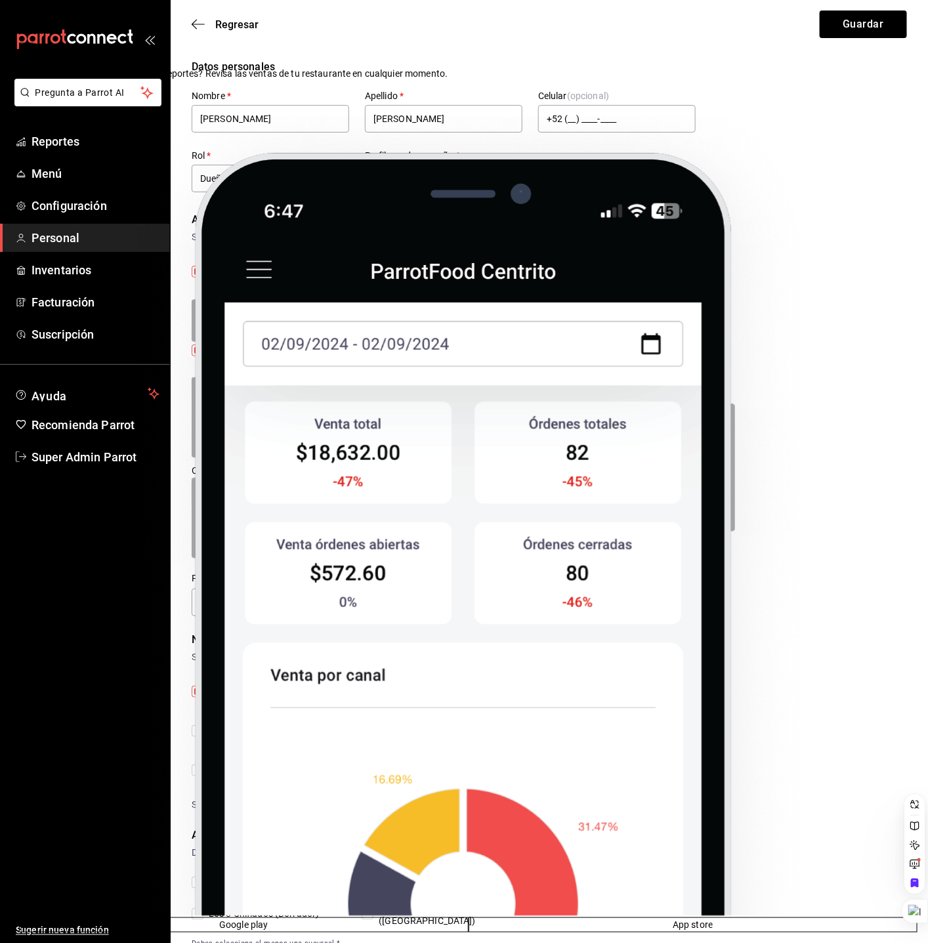
click at [197, 726] on input "Plan de Suscripción Permitir recibir notificaciones sobre suscripciones." at bounding box center [198, 731] width 12 height 12
checkbox input "true"
click at [197, 768] on input "Depósitos y Estados de cuenta Pay Permitir recibir notificaciones sobre los dep…" at bounding box center [198, 770] width 12 height 12
checkbox input "true"
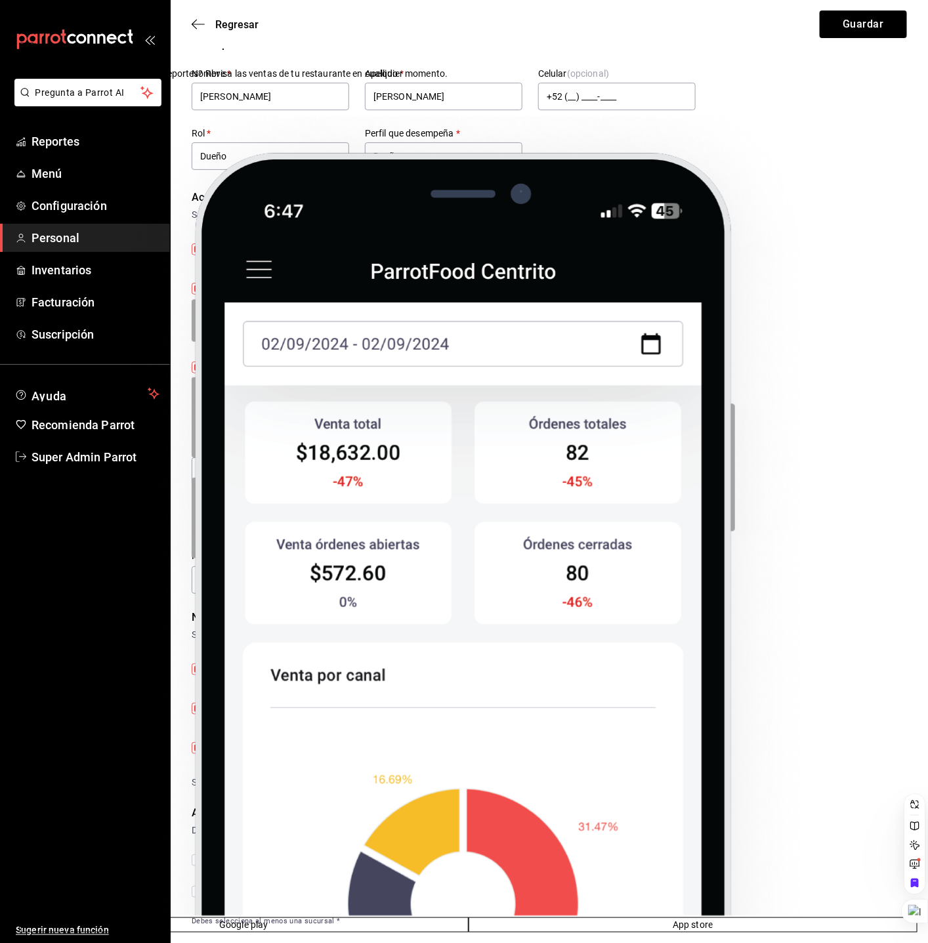
scroll to position [30, 0]
click at [195, 848] on input "Elegir todas" at bounding box center [198, 853] width 12 height 12
checkbox input "true"
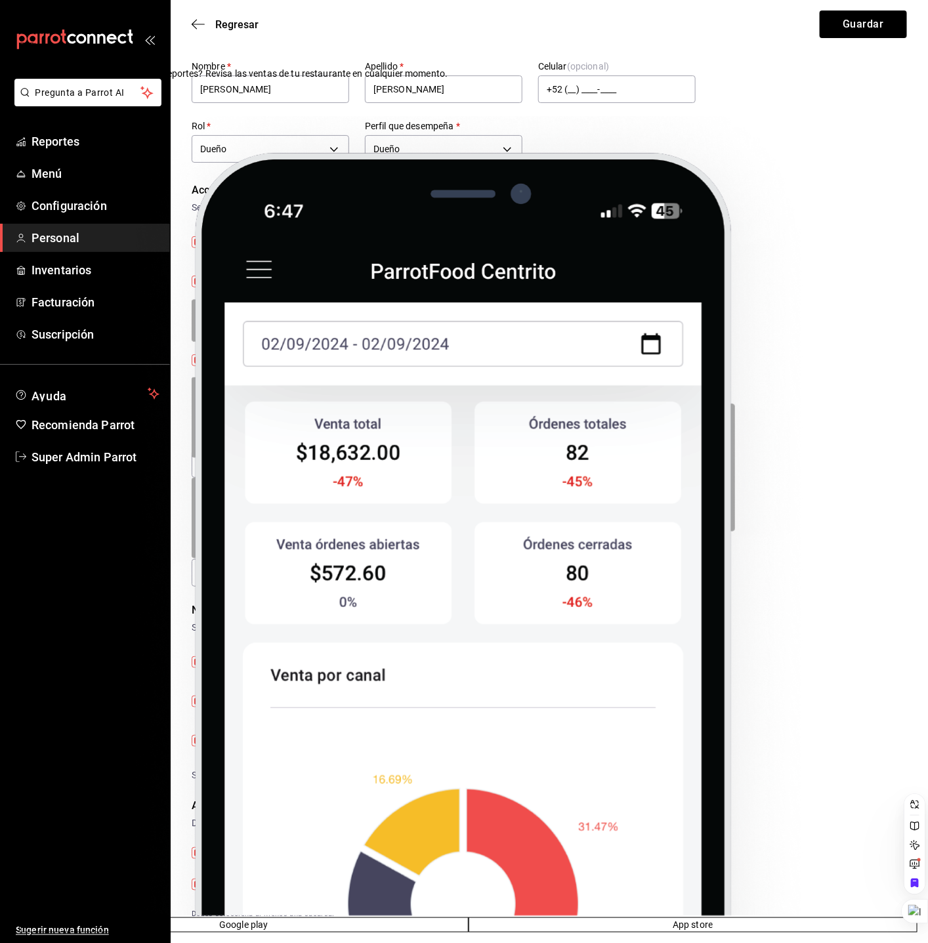
click at [740, 371] on div "Acceso uso de terminal Los usuarios podrán acceder y utilizar la terminal para …" at bounding box center [549, 360] width 715 height 24
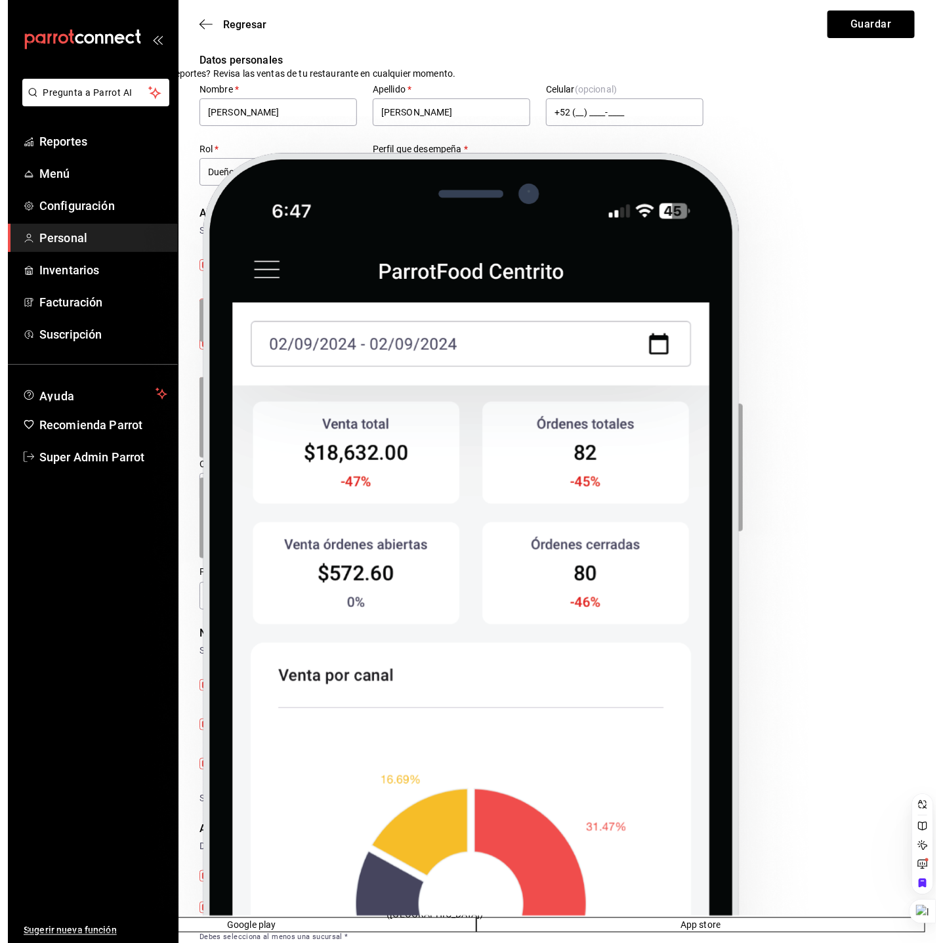
scroll to position [0, 0]
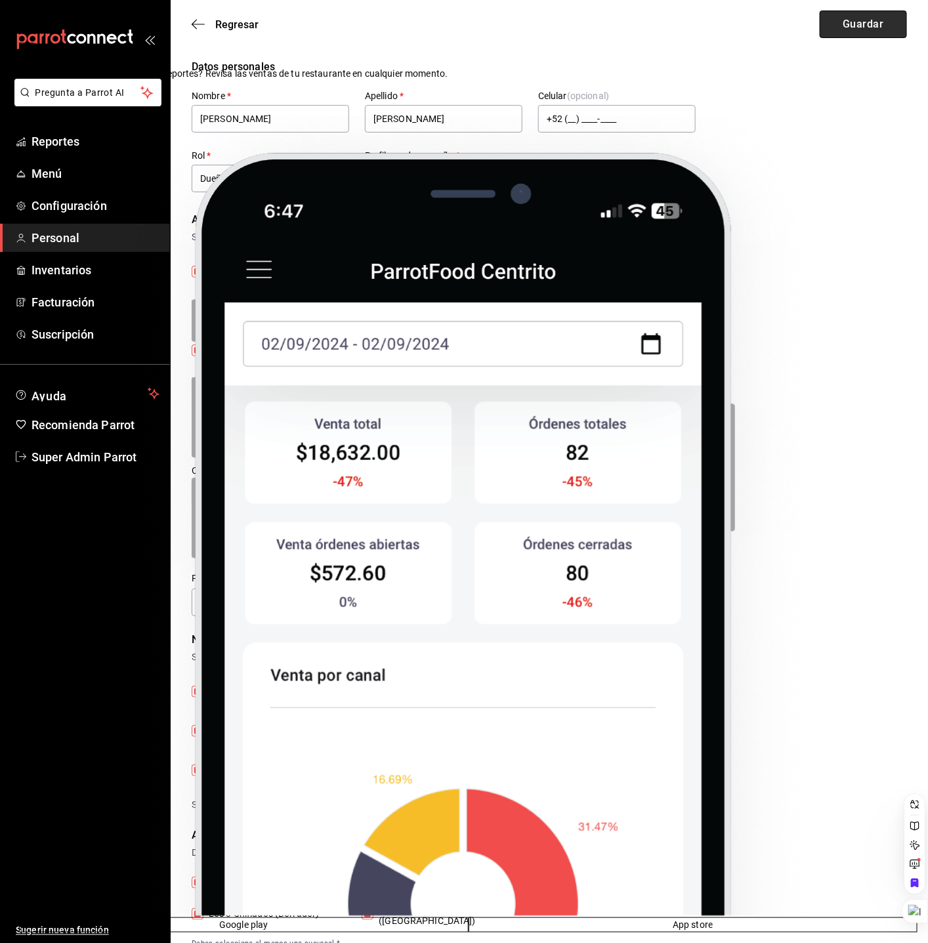
click at [880, 34] on button "Guardar" at bounding box center [862, 24] width 87 height 28
click at [31, 55] on icon at bounding box center [26, 50] width 10 height 10
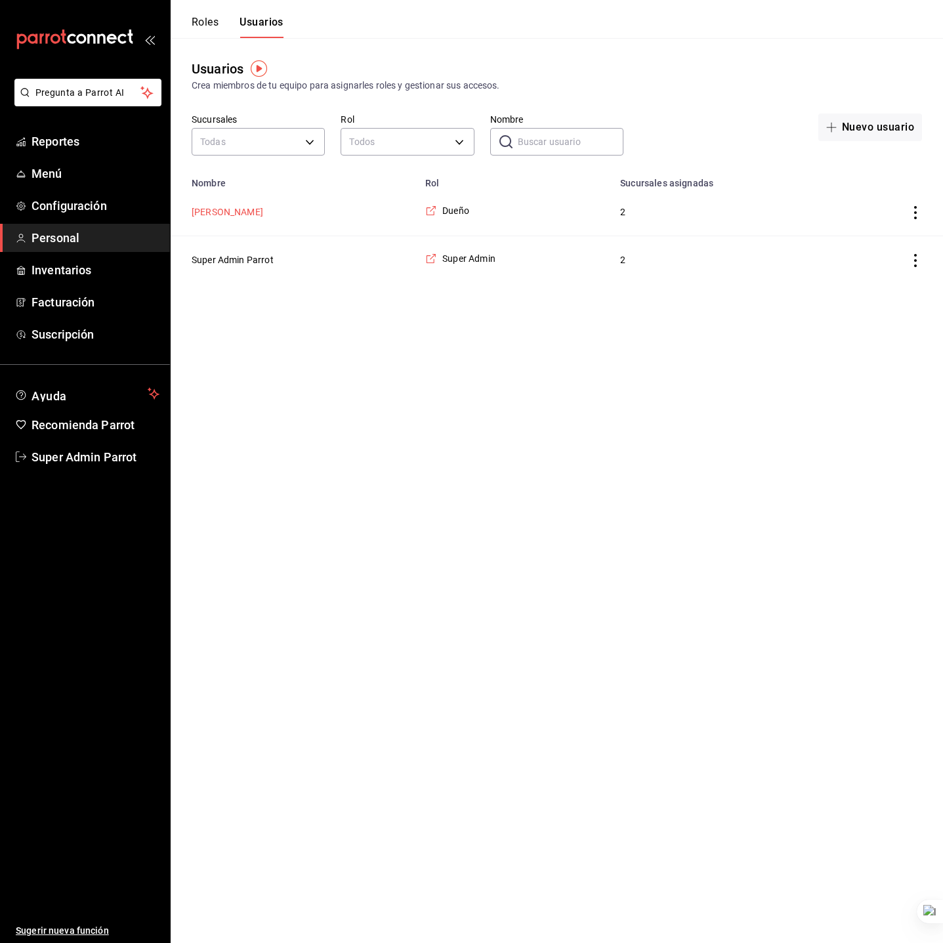
click at [251, 215] on button "Antonio Ochoa" at bounding box center [228, 211] width 72 height 13
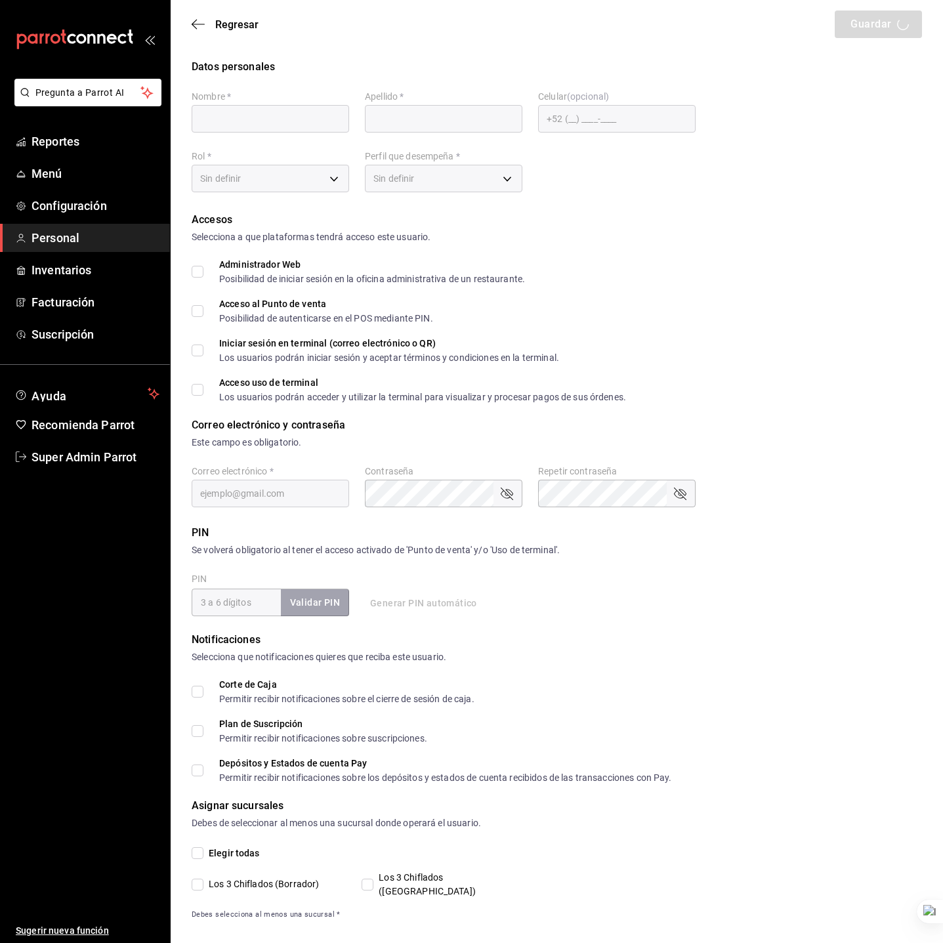
click at [237, 16] on div "Regresar Guardar" at bounding box center [557, 24] width 772 height 49
click at [237, 18] on span "Regresar" at bounding box center [236, 24] width 43 height 12
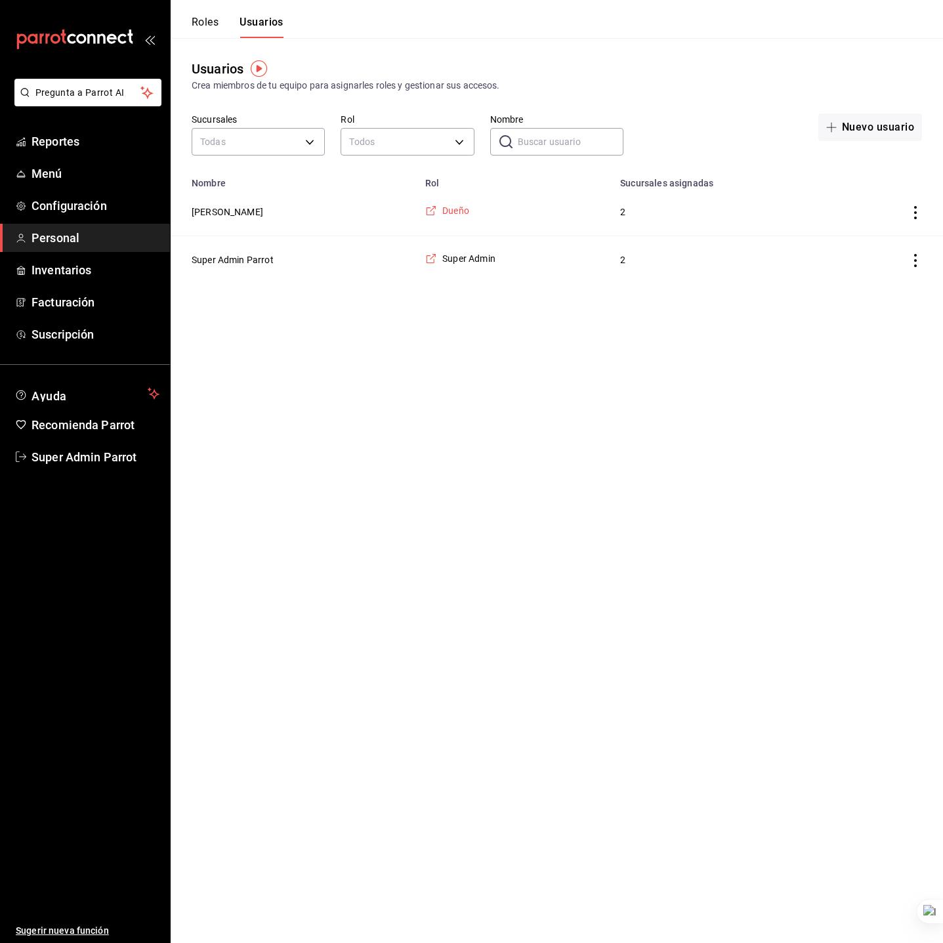
click at [462, 209] on span "Dueño" at bounding box center [455, 210] width 27 height 13
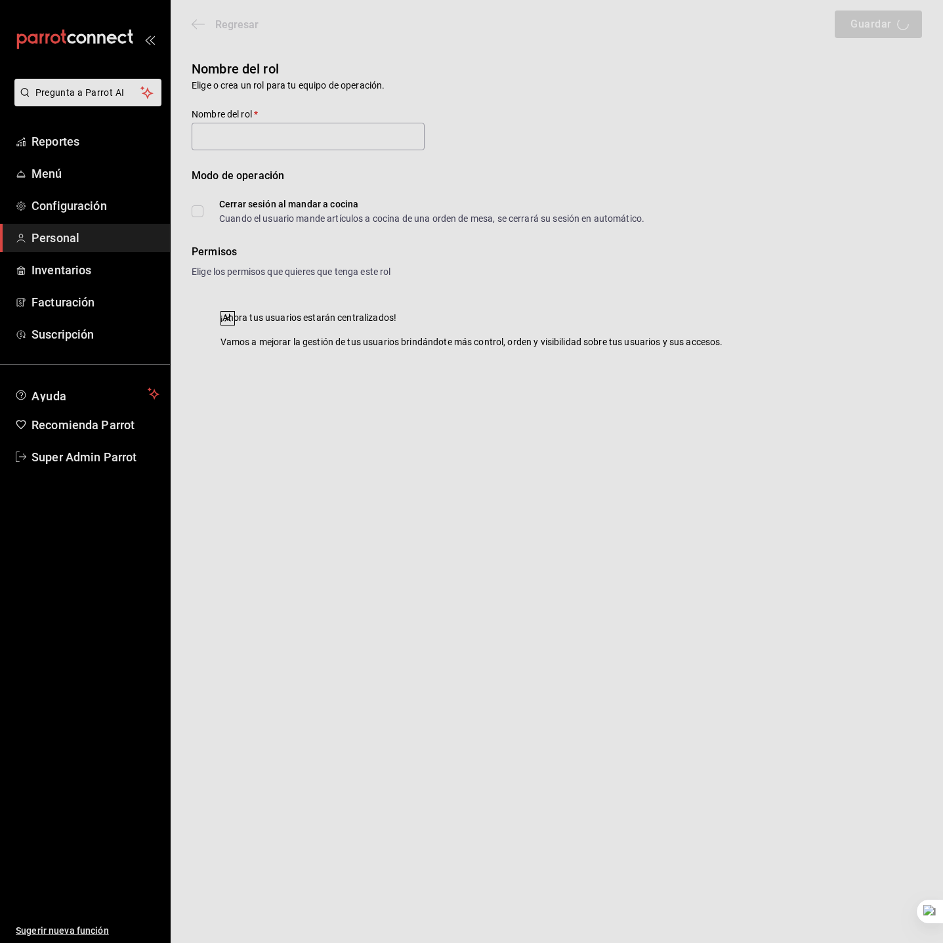
type input "Dueño"
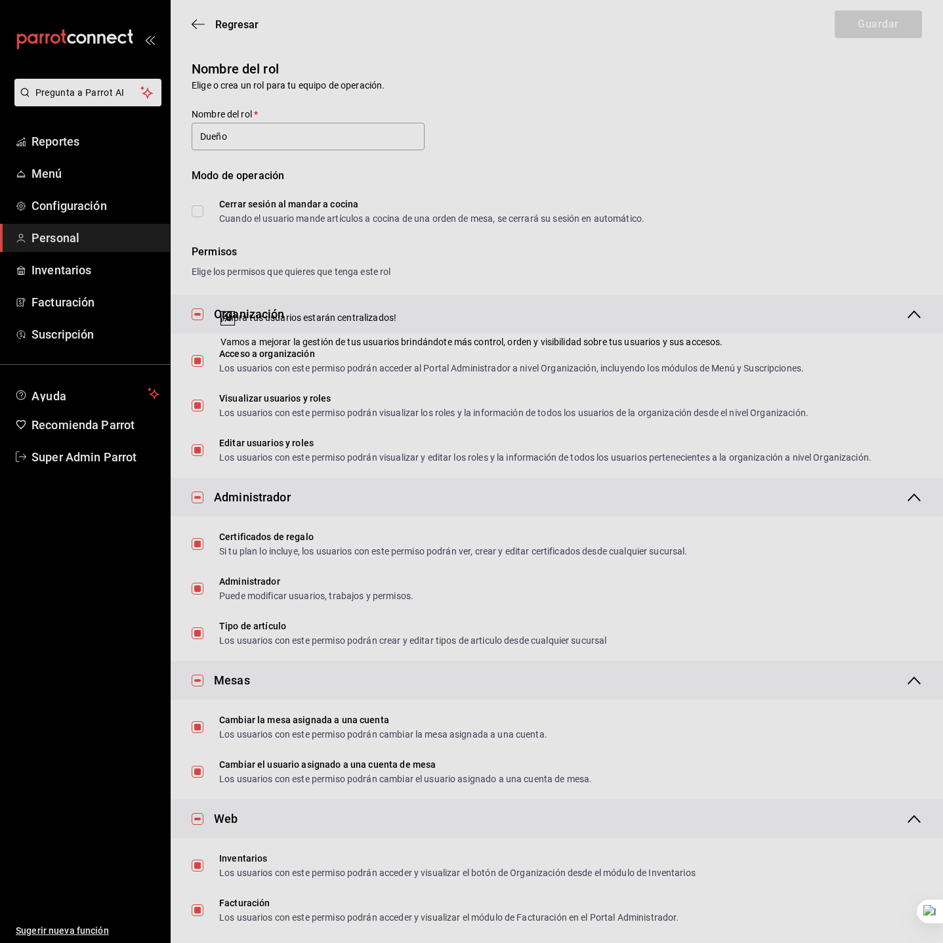
click at [607, 148] on div "¡Ahora tus usuarios estarán centralizados! Vamos a mejorar la gestión de tus us…" at bounding box center [471, 471] width 943 height 943
click at [193, 18] on div "¡Ahora tus usuarios estarán centralizados! Vamos a mejorar la gestión de tus us…" at bounding box center [471, 471] width 943 height 943
click at [195, 24] on div "¡Ahora tus usuarios estarán centralizados! Vamos a mejorar la gestión de tus us…" at bounding box center [471, 471] width 943 height 943
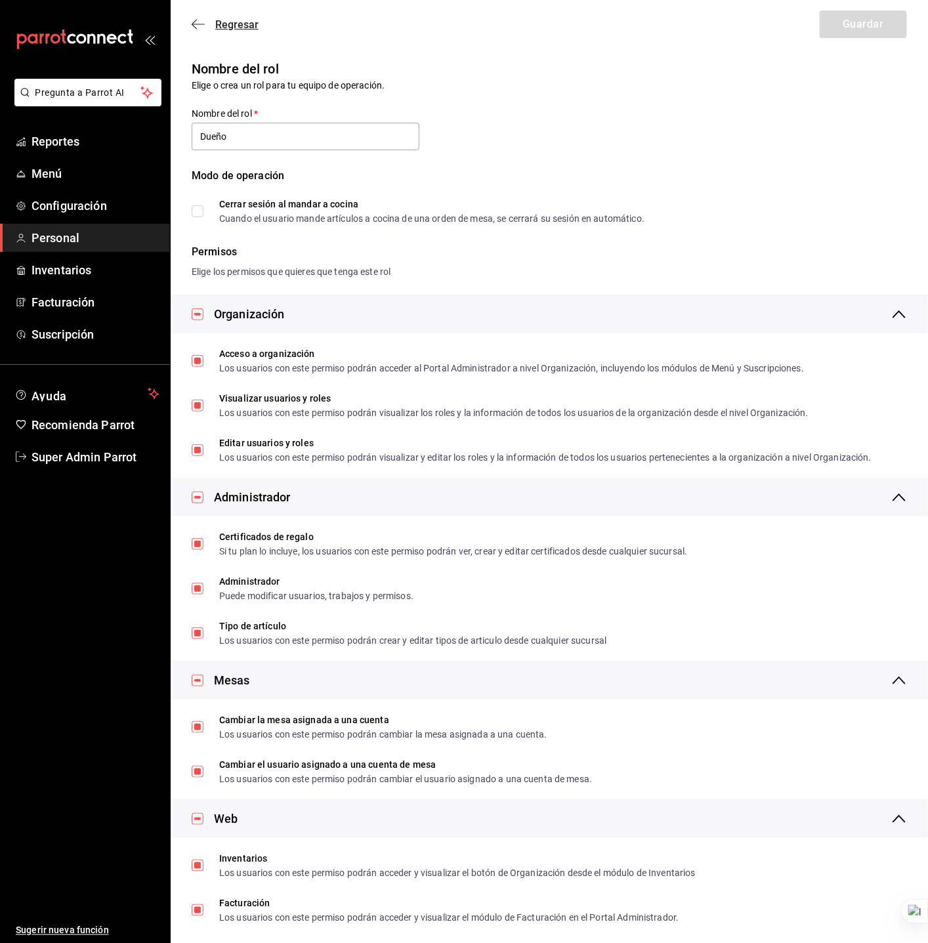
click at [211, 22] on span "Regresar" at bounding box center [225, 24] width 67 height 12
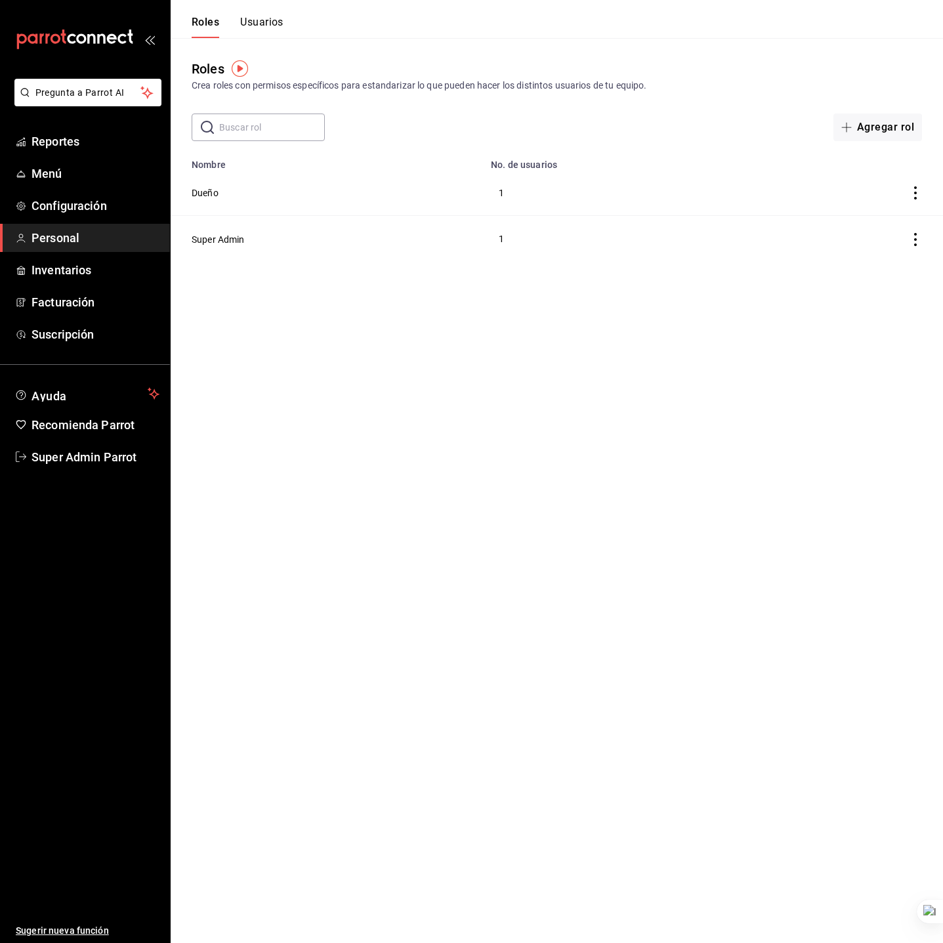
click at [262, 24] on button "Usuarios" at bounding box center [261, 27] width 43 height 22
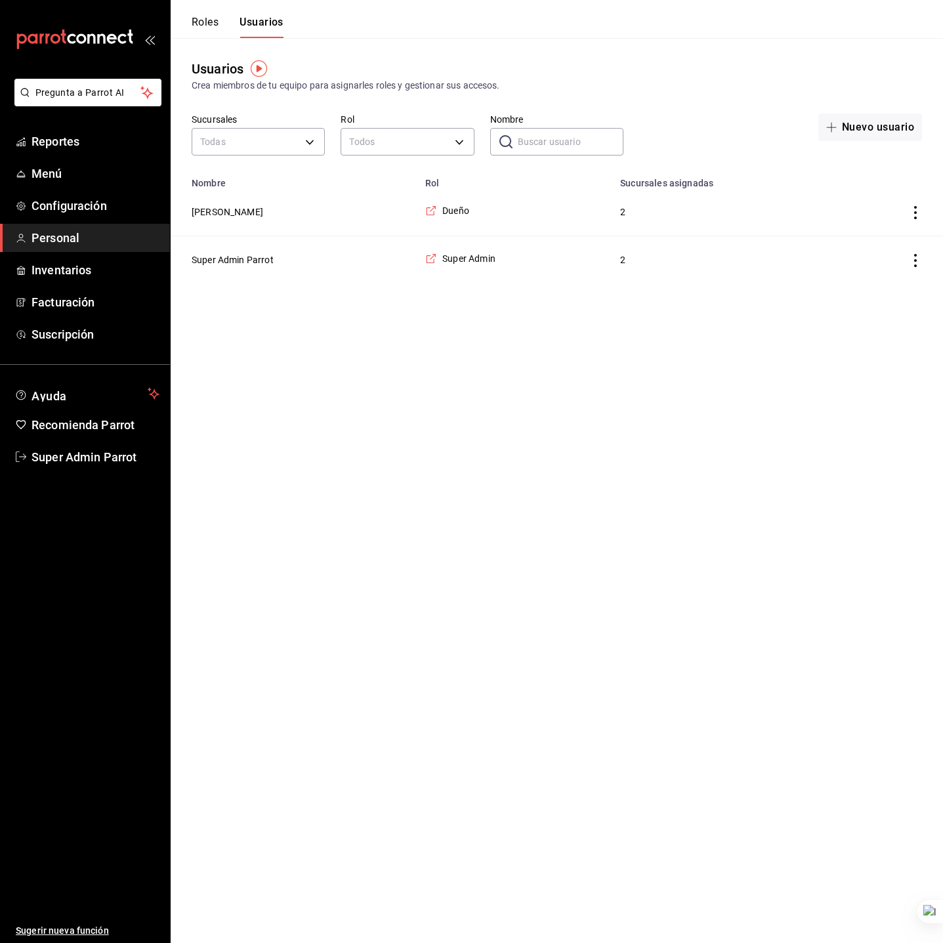
click at [244, 209] on button "Antonio Ochoa" at bounding box center [228, 211] width 72 height 13
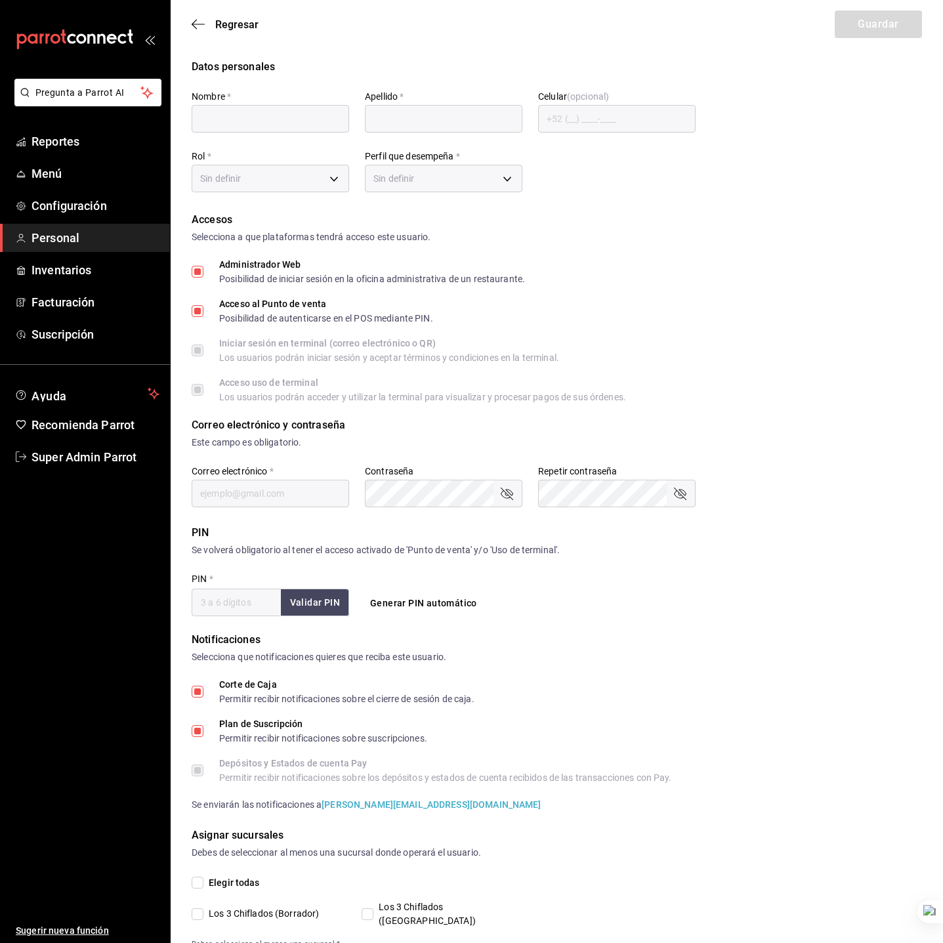
type input "Antonio"
type input "Ochoa"
checkbox input "true"
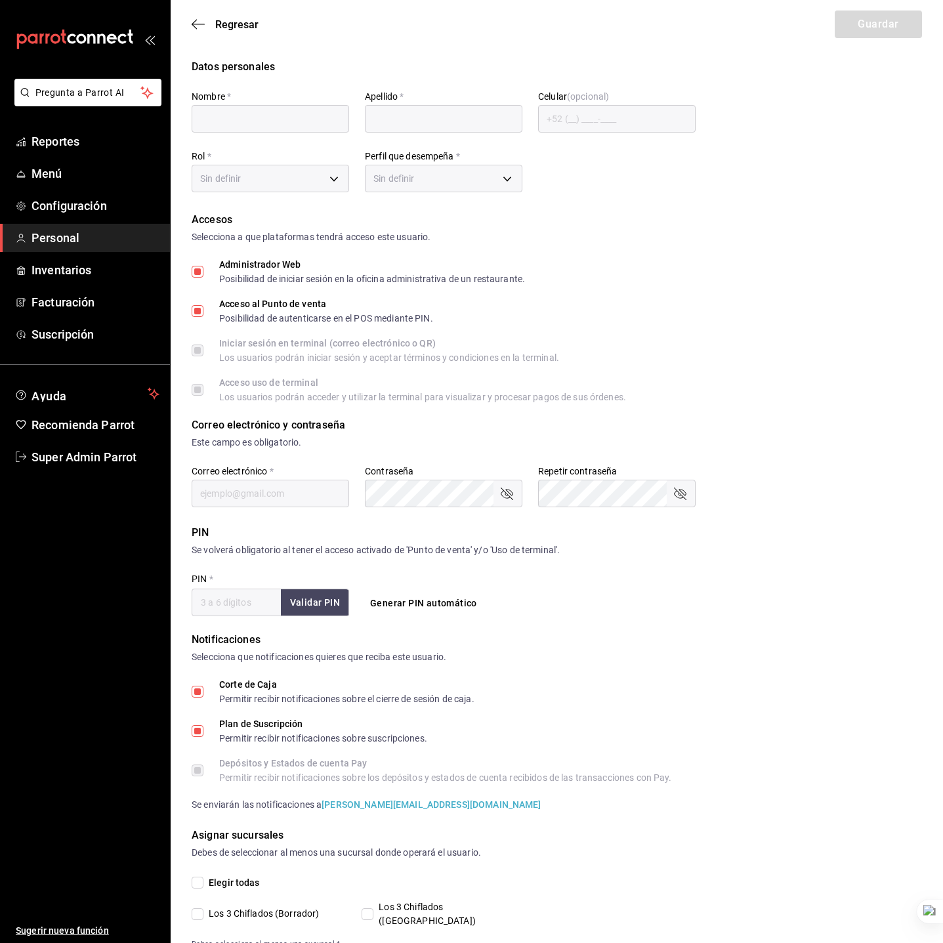
checkbox input "true"
type input "antonio_referee@icloud.com"
type input "123456"
checkbox input "true"
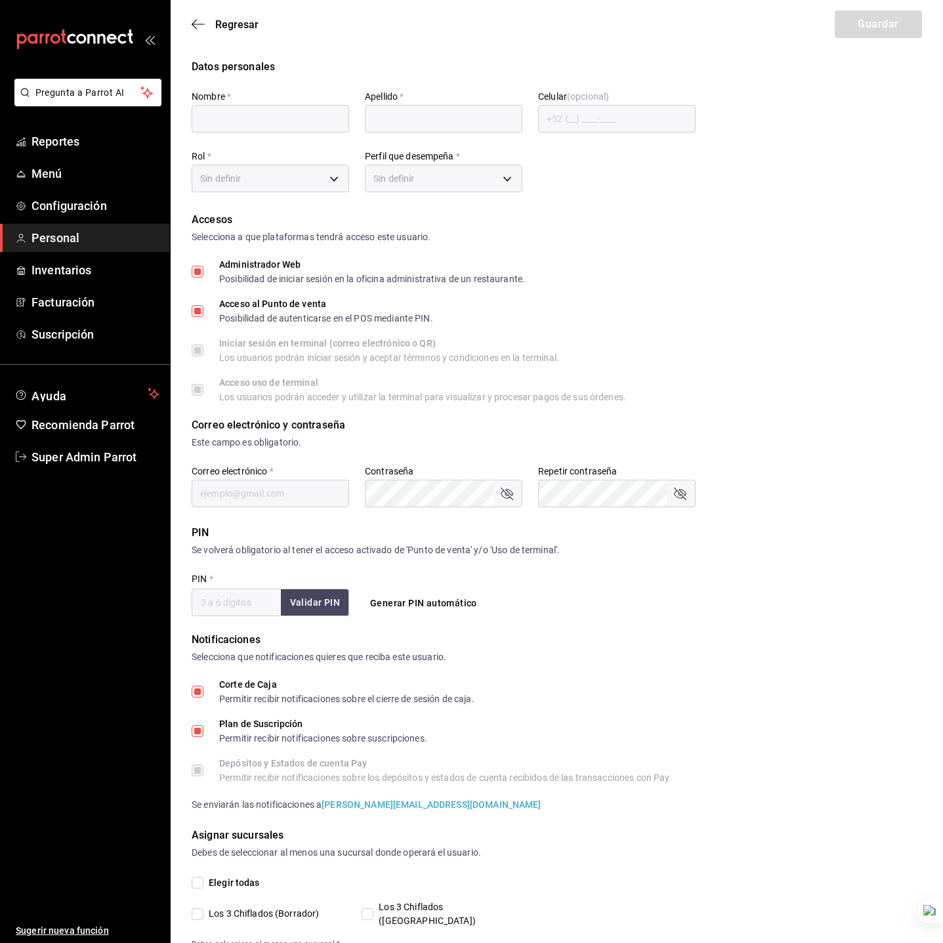
checkbox input "true"
type input "a2c20d9d-20e8-4165-b3f3-8e1ecfc53ef4"
type input "OWNER"
checkbox input "true"
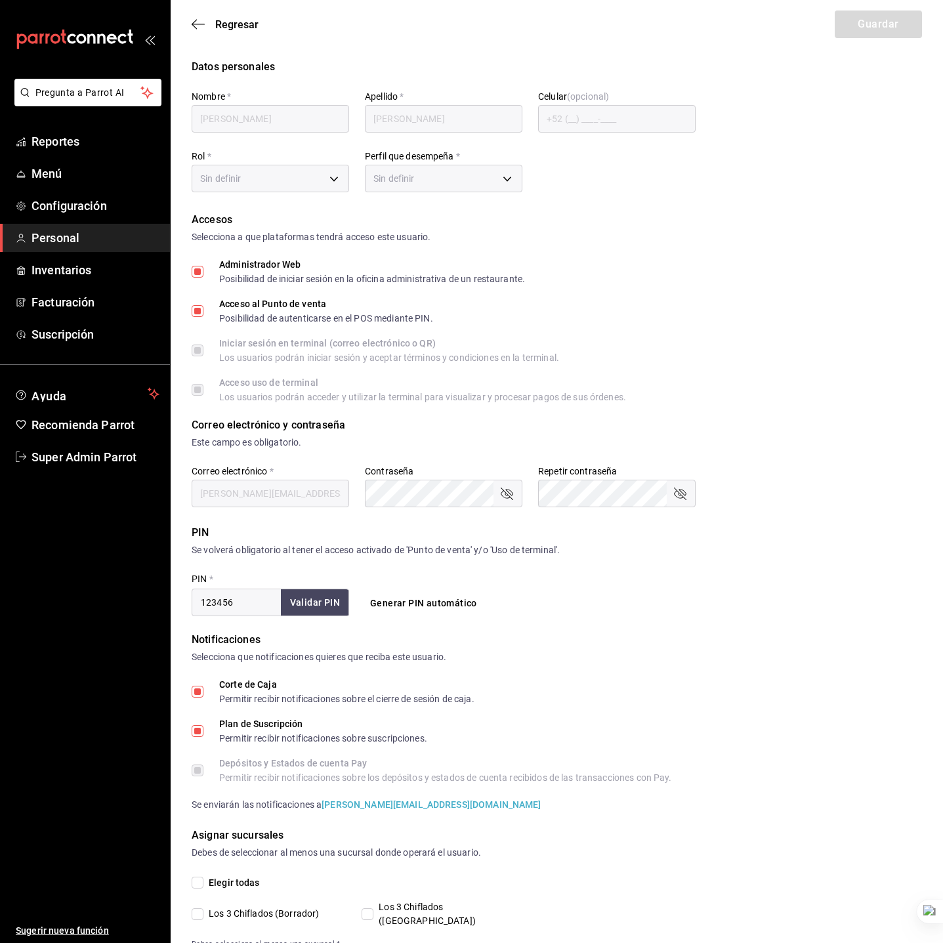
checkbox input "true"
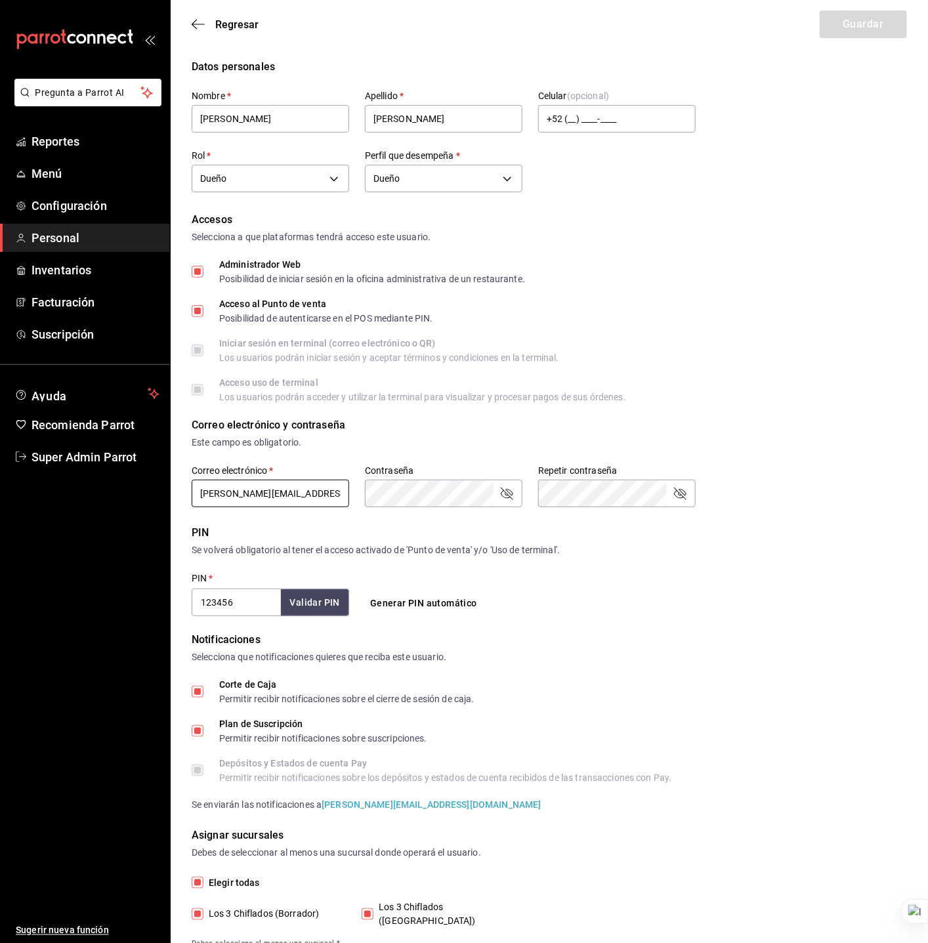
click at [260, 498] on input "antonio_referee@icloud.com" at bounding box center [270, 494] width 157 height 28
